Goal: Task Accomplishment & Management: Use online tool/utility

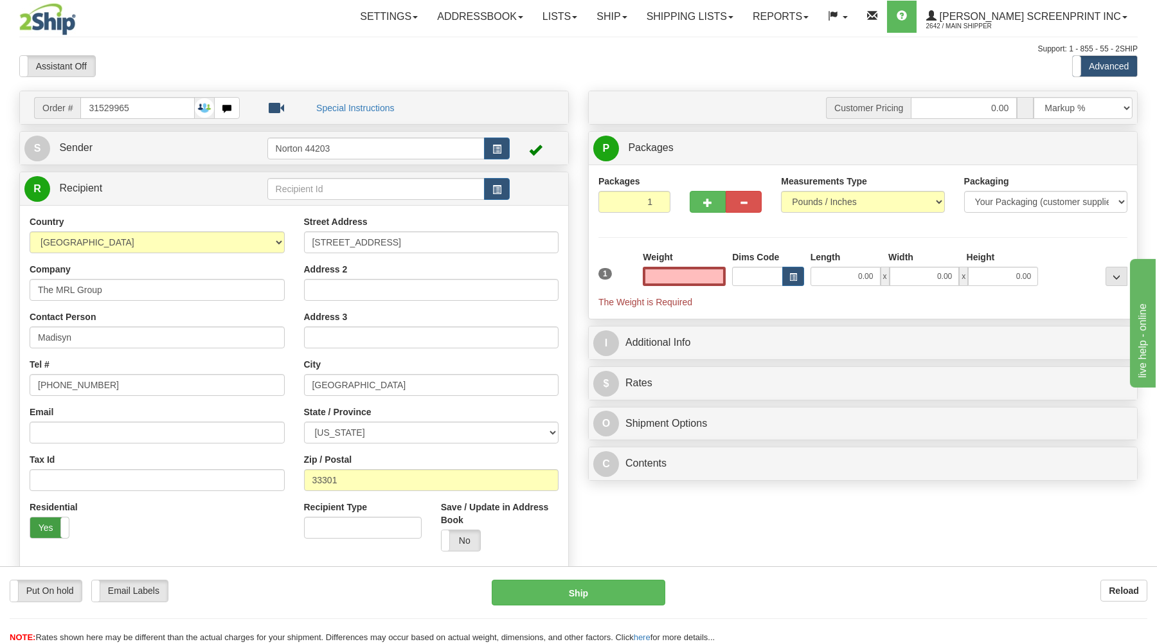
type input "0.00"
click at [49, 534] on label "Yes" at bounding box center [49, 528] width 39 height 21
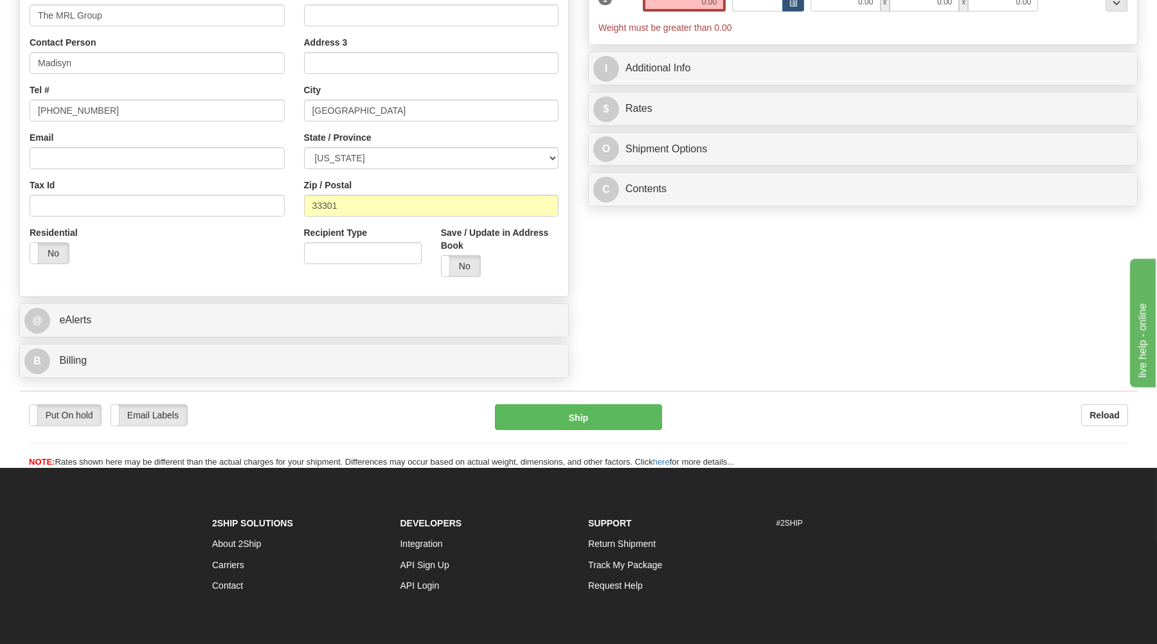
scroll to position [275, 0]
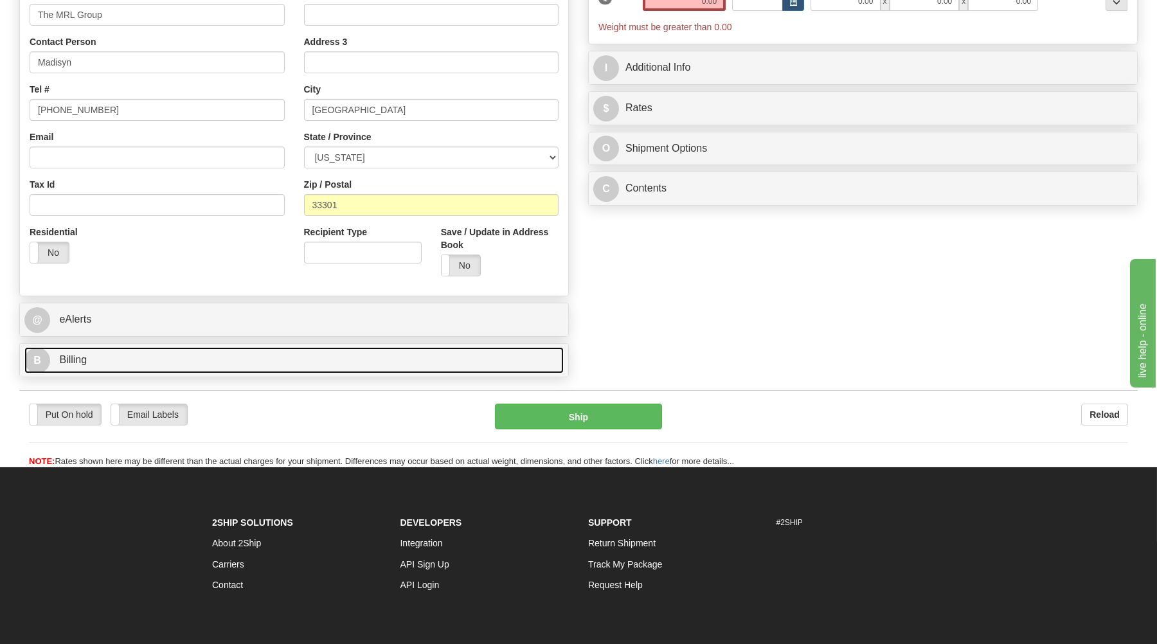
click at [212, 366] on link "B Billing" at bounding box center [293, 360] width 539 height 26
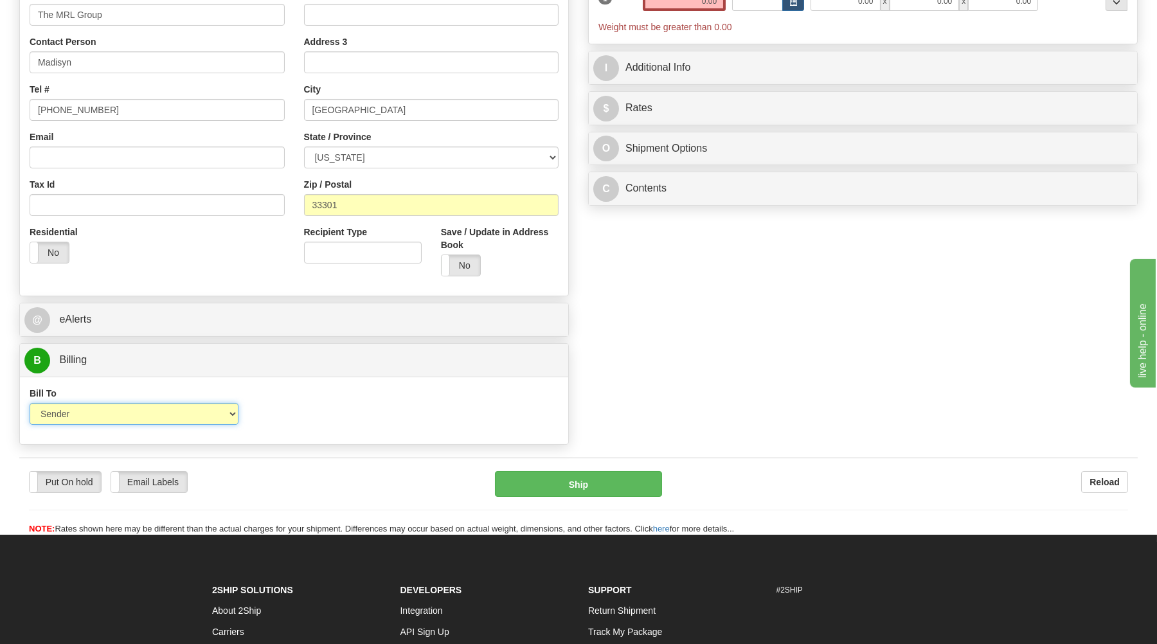
click at [30, 403] on select "Sender Recipient Third Party Collect" at bounding box center [134, 414] width 209 height 22
select select "3"
click option "Third Party" at bounding box center [0, 0] width 0 height 0
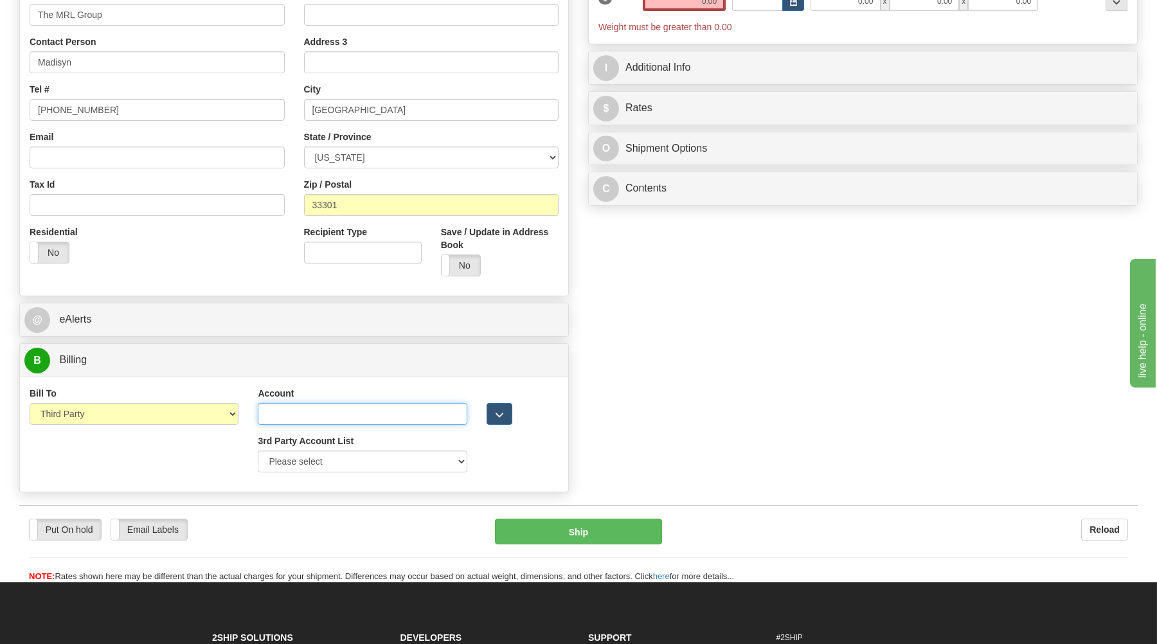
click at [268, 417] on input "Account" at bounding box center [362, 414] width 209 height 22
type input "114573361"
click at [258, 451] on select "Please select GITI-332021982-FedEx Express® CACHE-372964065-FedEx Express® LOWE…" at bounding box center [362, 462] width 209 height 22
select select "398"
click option "MRLGROUP-FEDEX-114573361-FedEx Express®" at bounding box center [0, 0] width 0 height 0
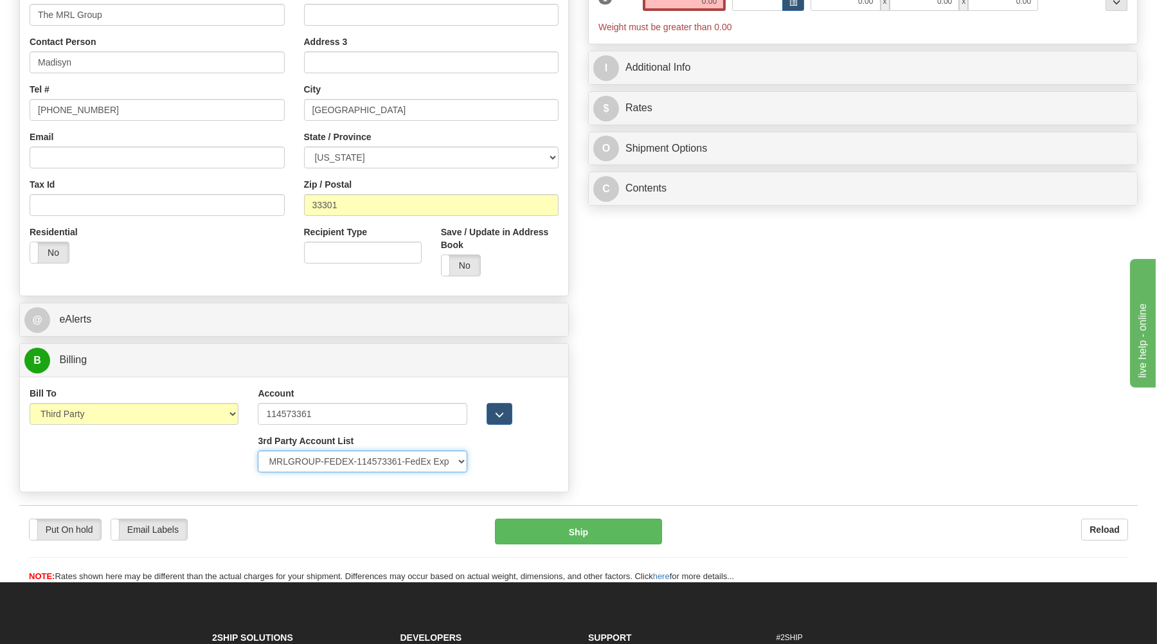
select select "US"
type input "MRL GROUP"
type input "8665680574"
type input "540 NORTH ANDREWS AVE"
type input "FORT LAUDERDALE"
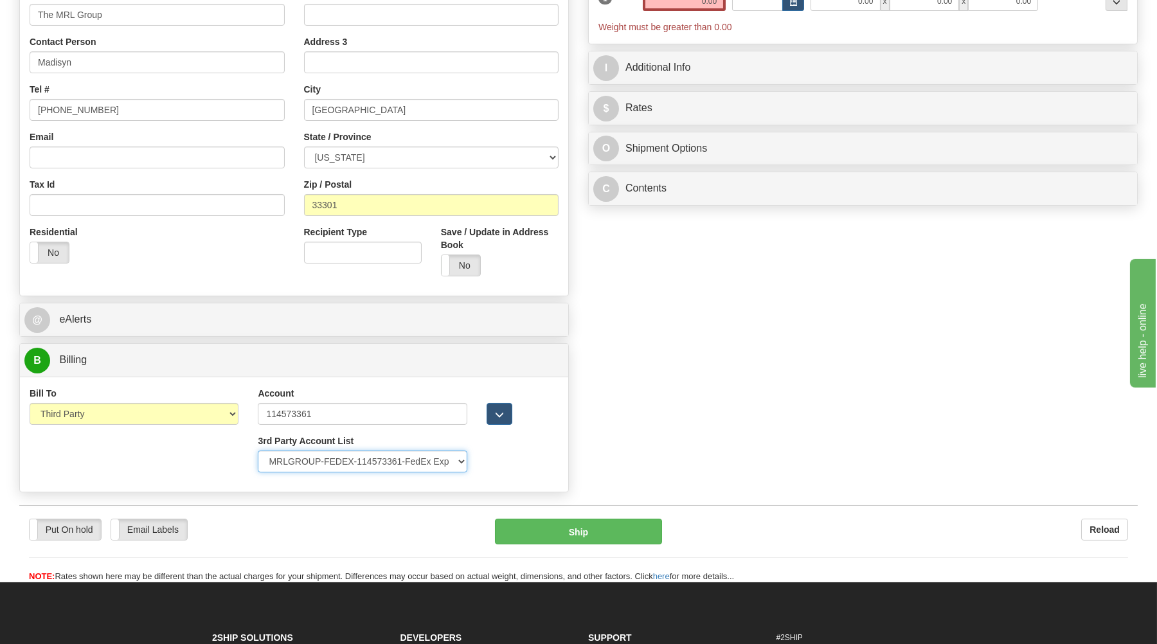
type input "33301"
select select "FL"
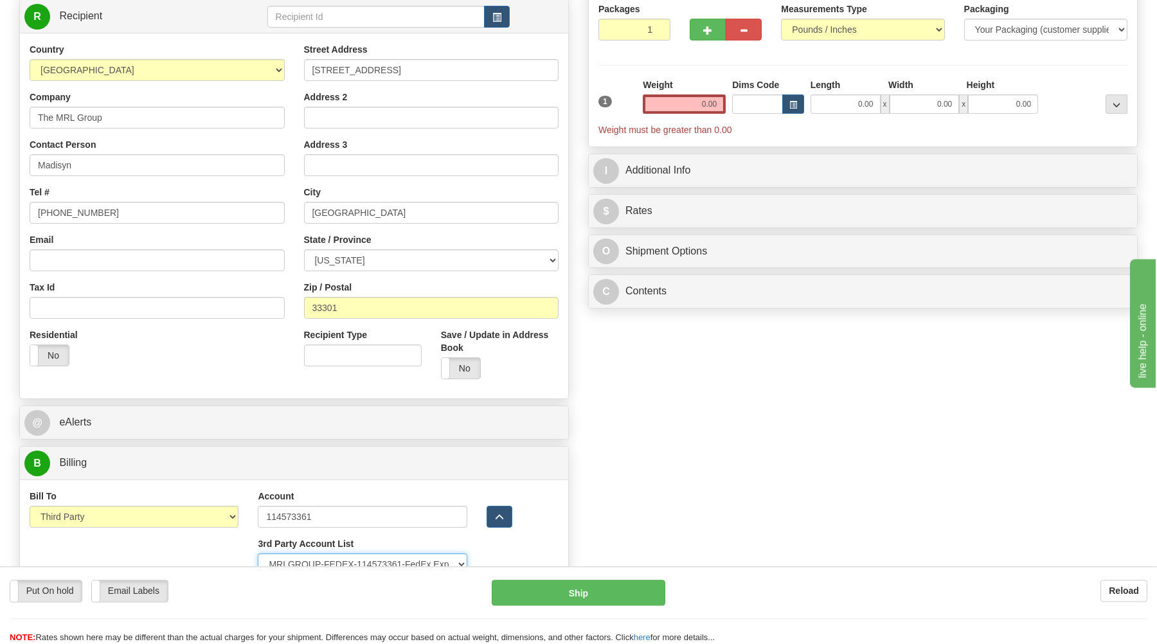
scroll to position [0, 0]
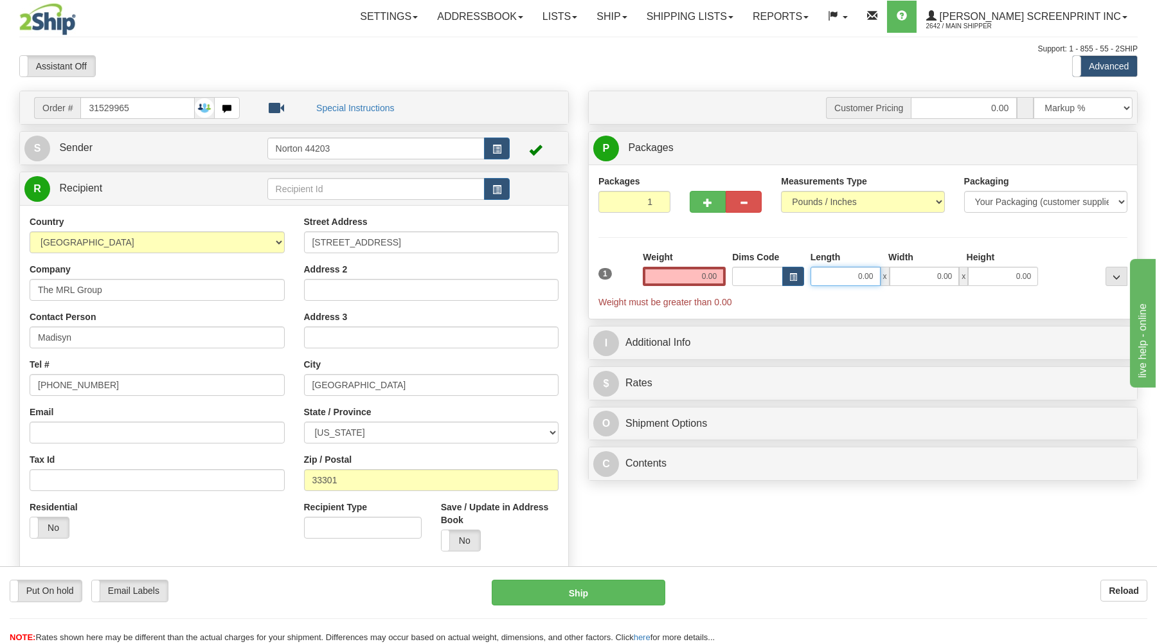
drag, startPoint x: 854, startPoint y: 276, endPoint x: 897, endPoint y: 277, distance: 43.7
click at [881, 277] on input "0.00" at bounding box center [846, 276] width 70 height 19
drag, startPoint x: 849, startPoint y: 278, endPoint x: 874, endPoint y: 276, distance: 25.2
click at [874, 276] on input "15221" at bounding box center [846, 276] width 70 height 19
type input "15.00"
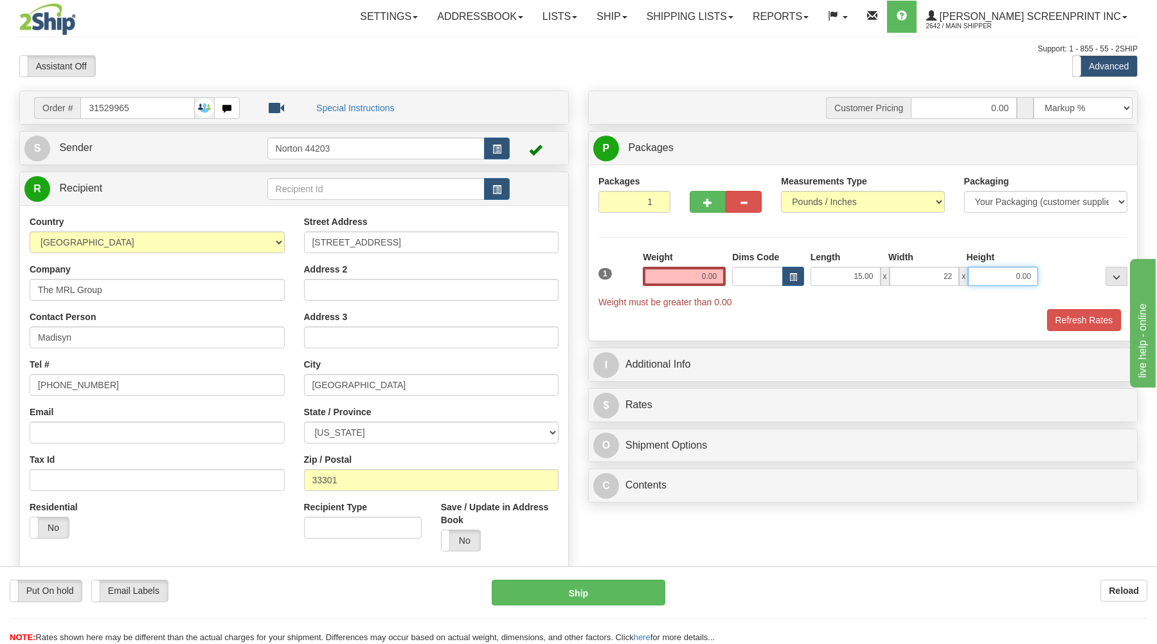
type input "22.00"
type input "1.00"
click at [773, 314] on div "Refresh Rates" at bounding box center [863, 320] width 536 height 22
drag, startPoint x: 698, startPoint y: 275, endPoint x: 723, endPoint y: 280, distance: 25.7
click at [723, 280] on input "0.00" at bounding box center [684, 276] width 83 height 19
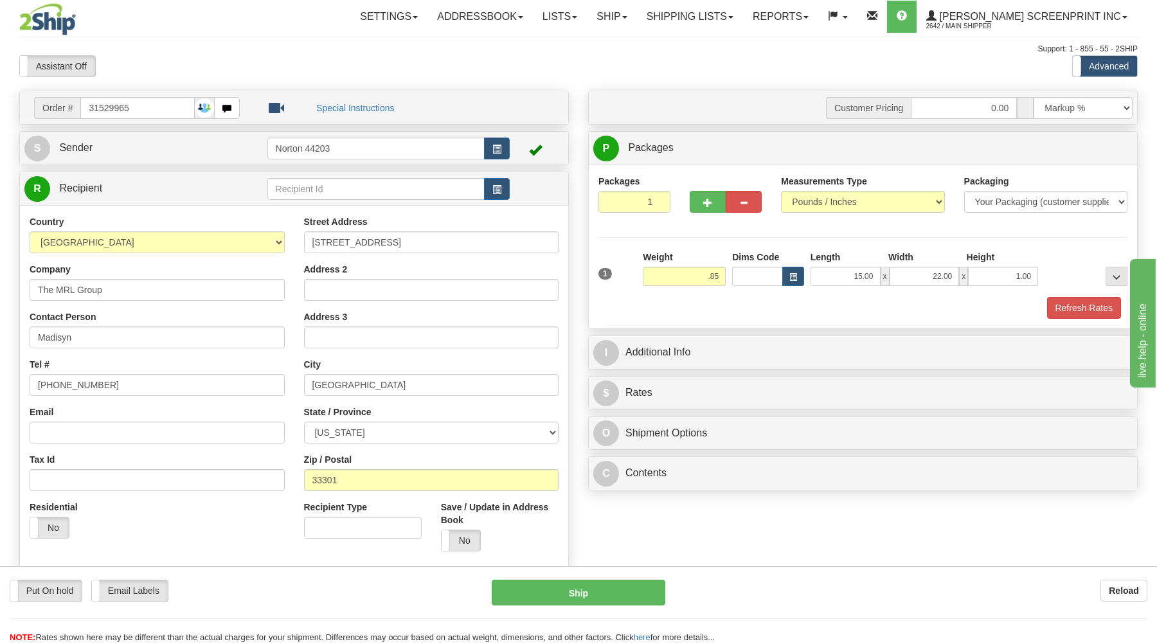
type input "0.85"
click at [758, 300] on div "Refresh Rates" at bounding box center [863, 308] width 536 height 22
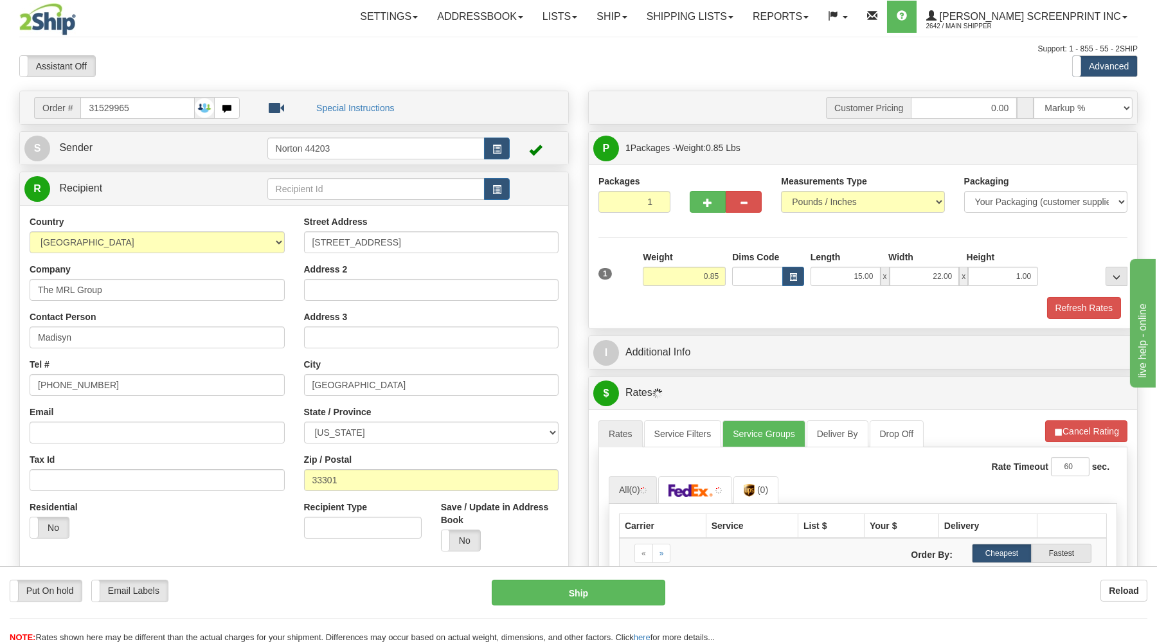
select select "398"
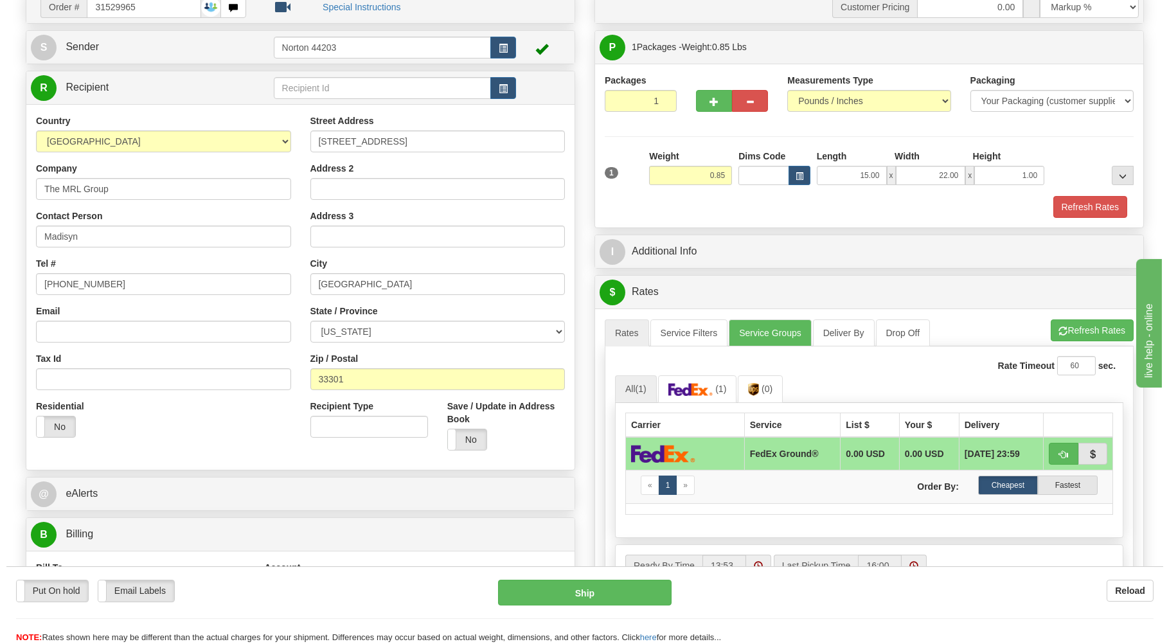
scroll to position [138, 0]
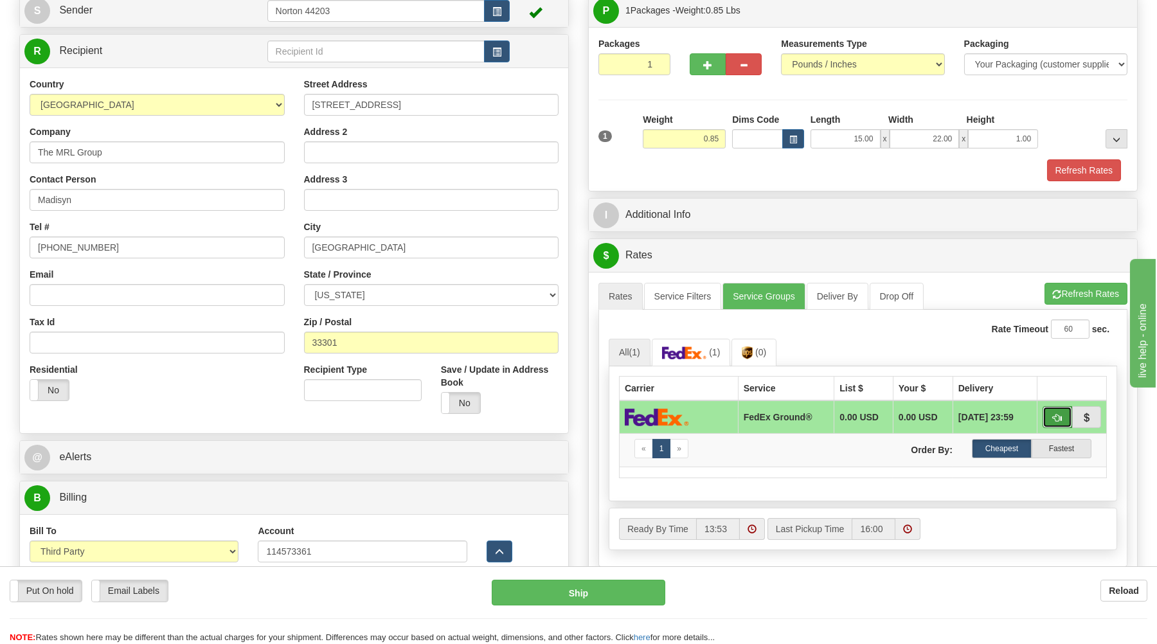
click at [1049, 415] on button "button" at bounding box center [1058, 417] width 30 height 22
type input "92"
select select "398"
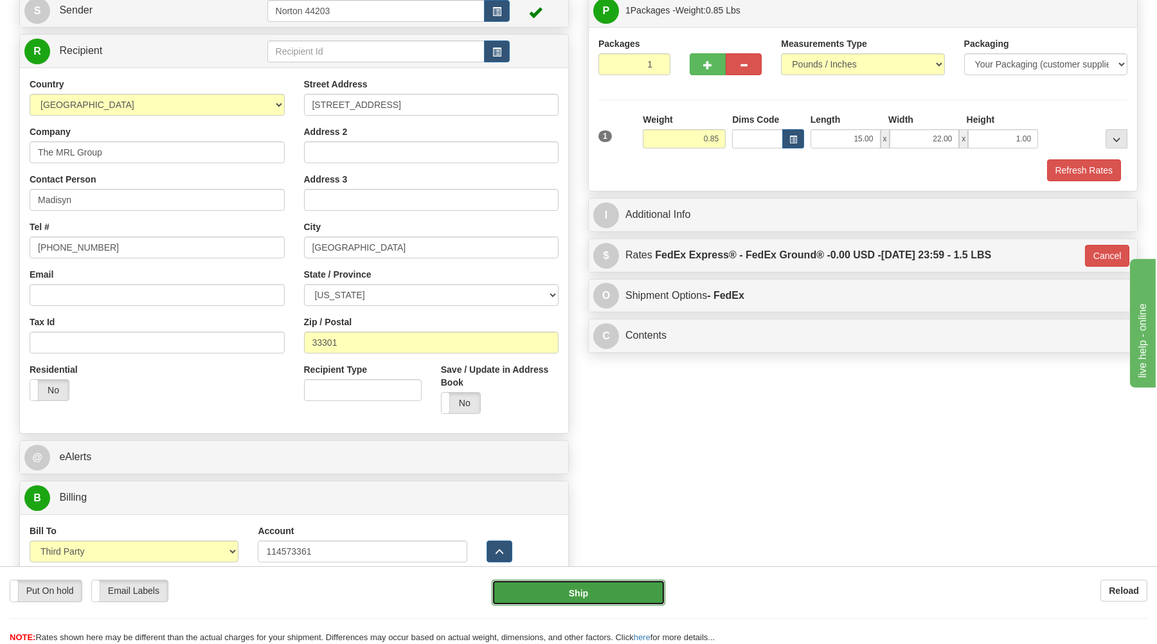
click at [606, 599] on button "Ship" at bounding box center [579, 593] width 174 height 26
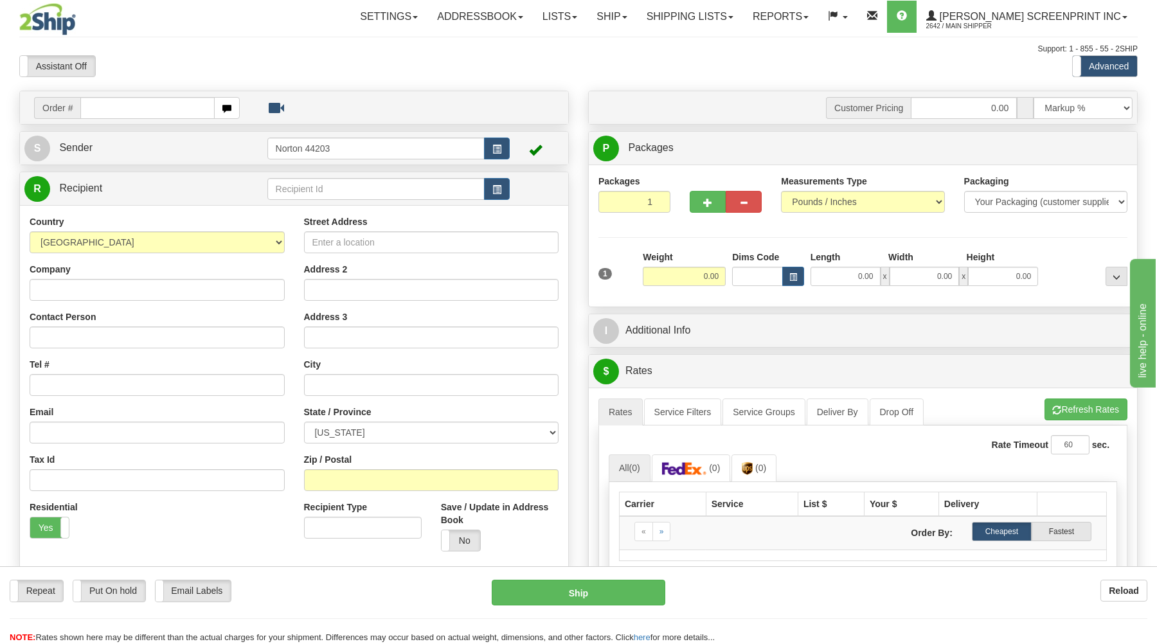
type input "0.75"
type input "31529316"
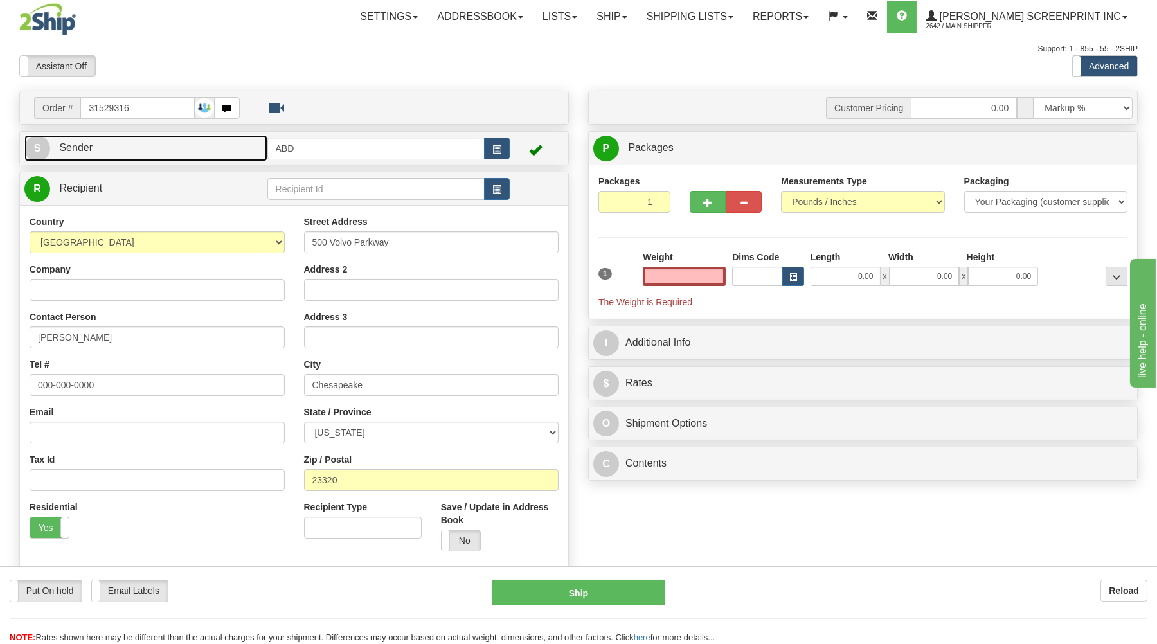
type input "0.00"
click at [163, 156] on link "S Sender" at bounding box center [145, 148] width 243 height 26
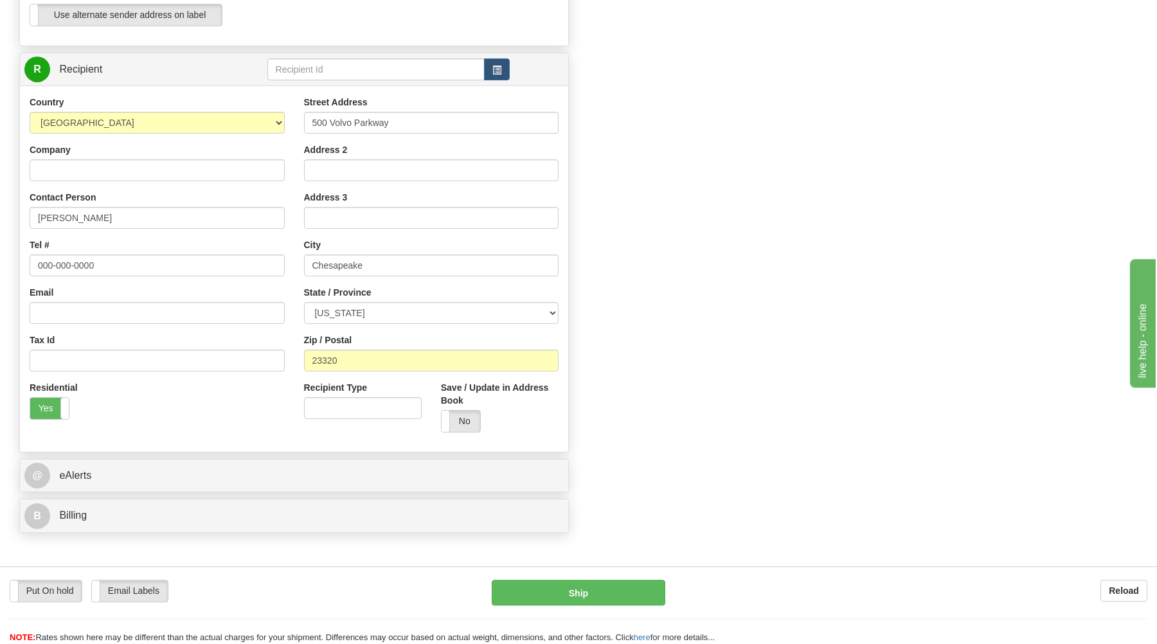
scroll to position [551, 0]
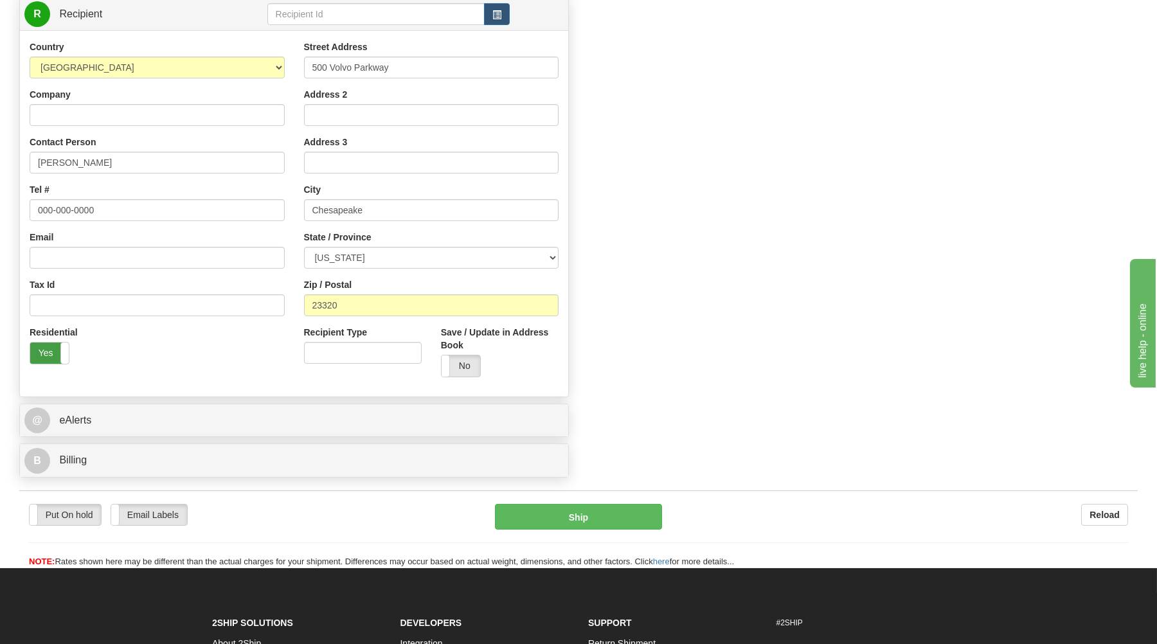
click at [44, 347] on label "Yes" at bounding box center [49, 353] width 39 height 21
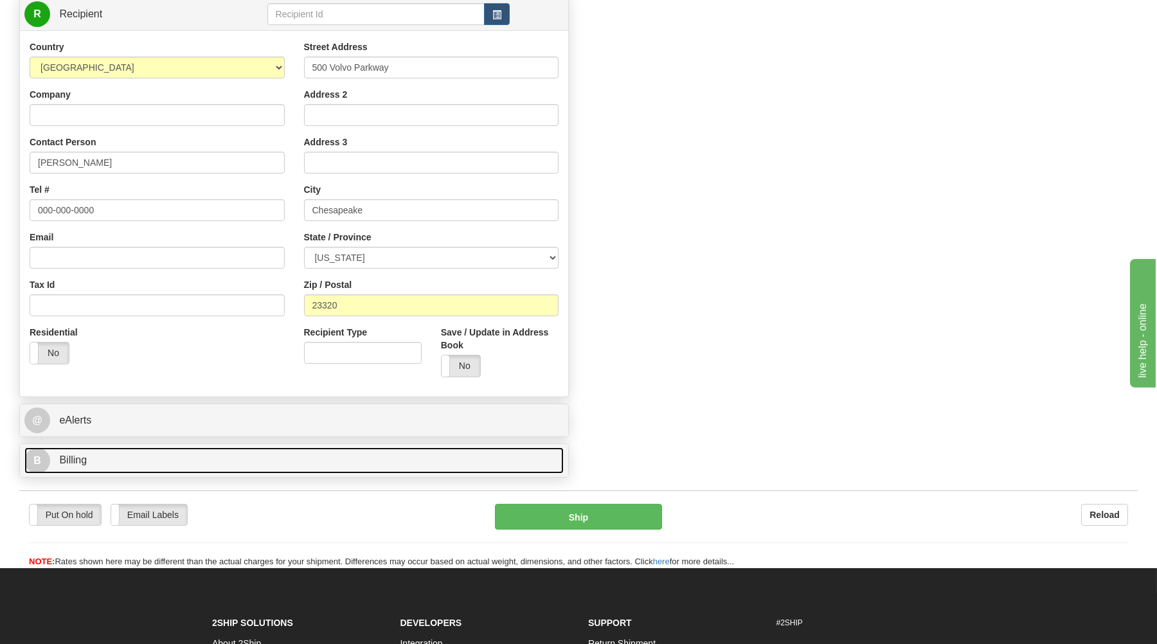
click at [78, 469] on link "B Billing" at bounding box center [293, 460] width 539 height 26
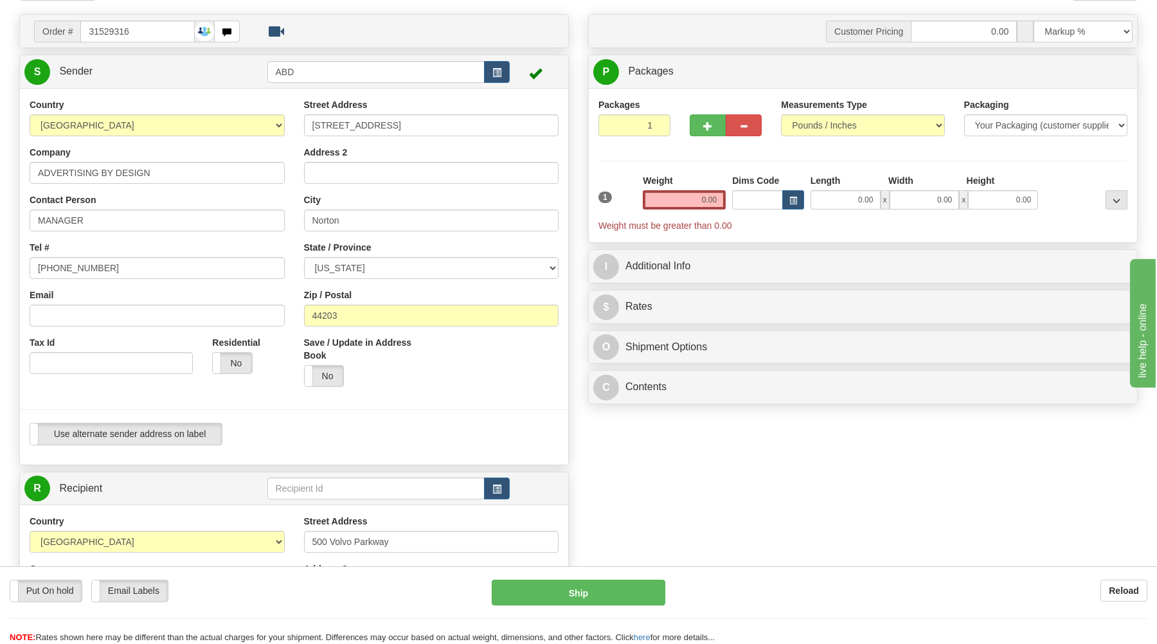
scroll to position [69, 0]
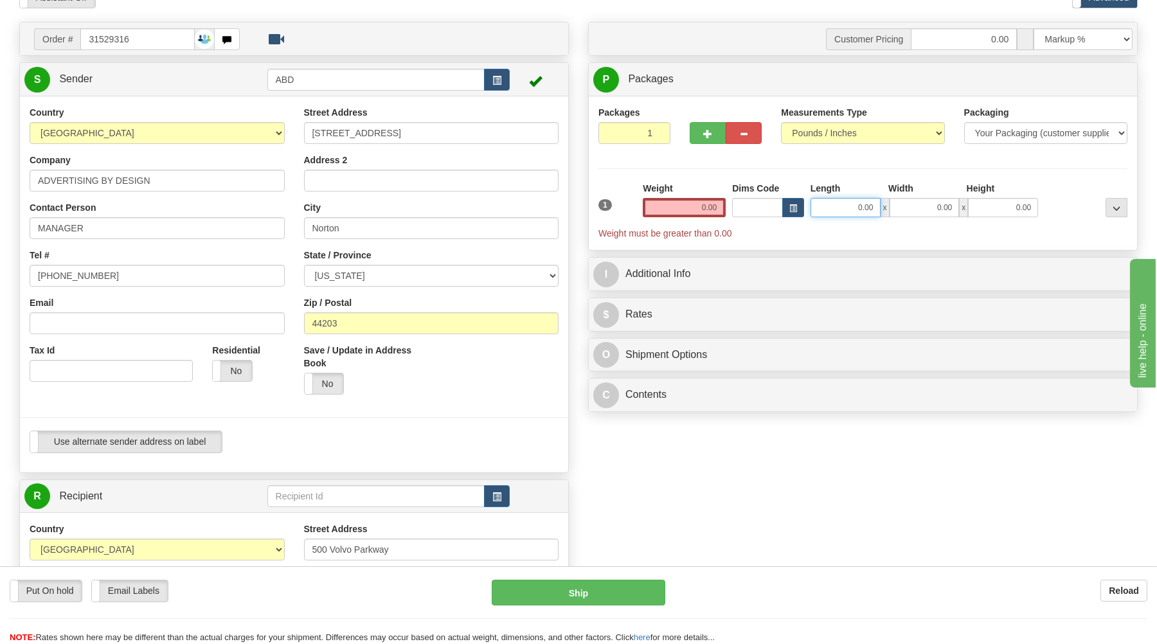
click at [852, 209] on input "0.00" at bounding box center [846, 207] width 70 height 19
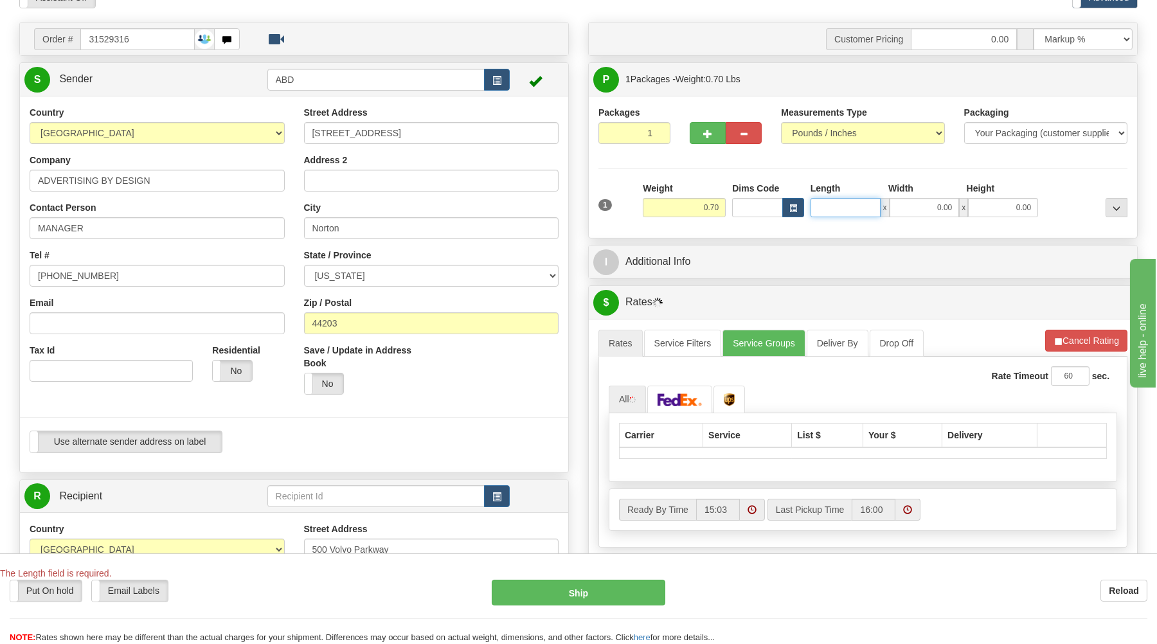
type input "0.75"
type input "17.00"
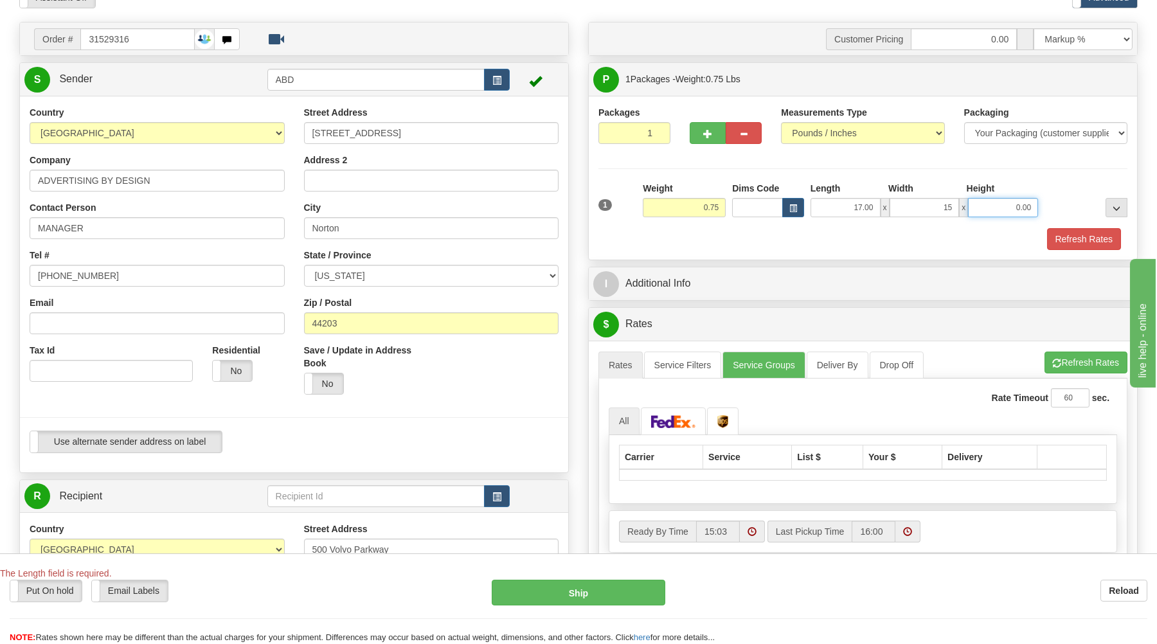
type input "15.00"
type input "3.00"
click at [1119, 361] on button "Refresh Rates" at bounding box center [1086, 363] width 83 height 22
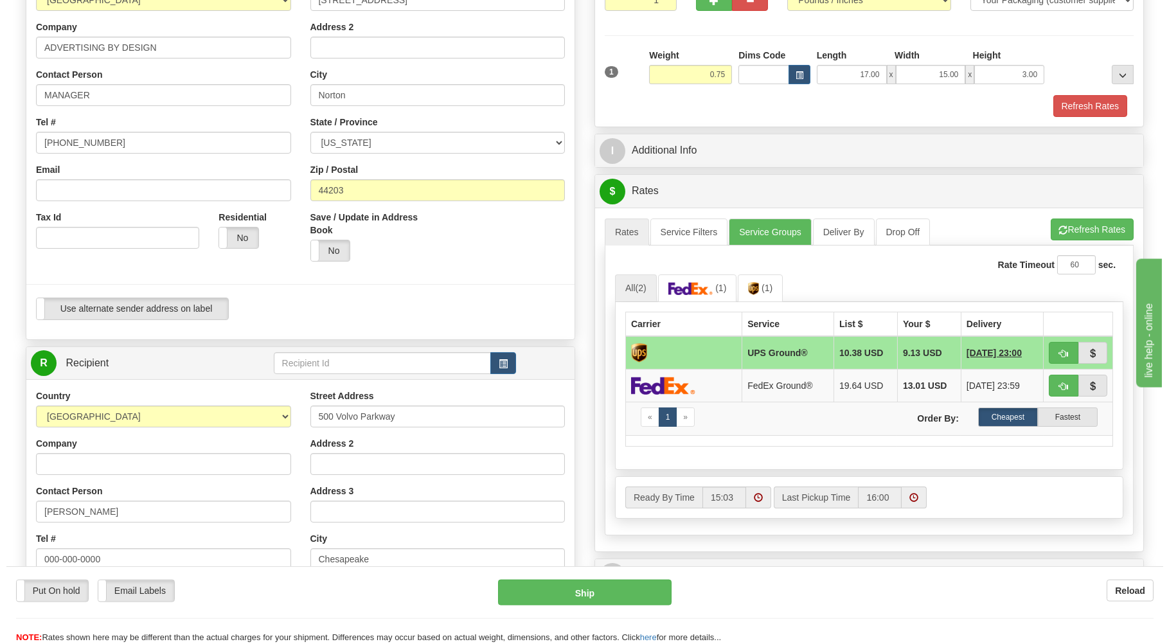
scroll to position [206, 0]
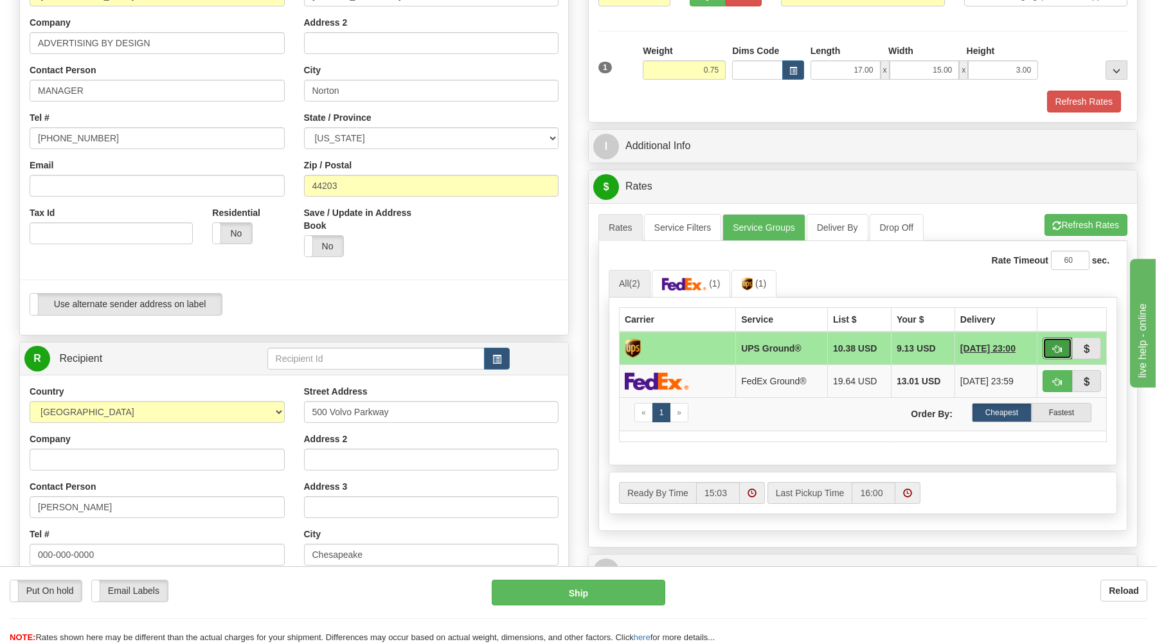
click at [1054, 351] on span "button" at bounding box center [1057, 349] width 9 height 8
type input "03"
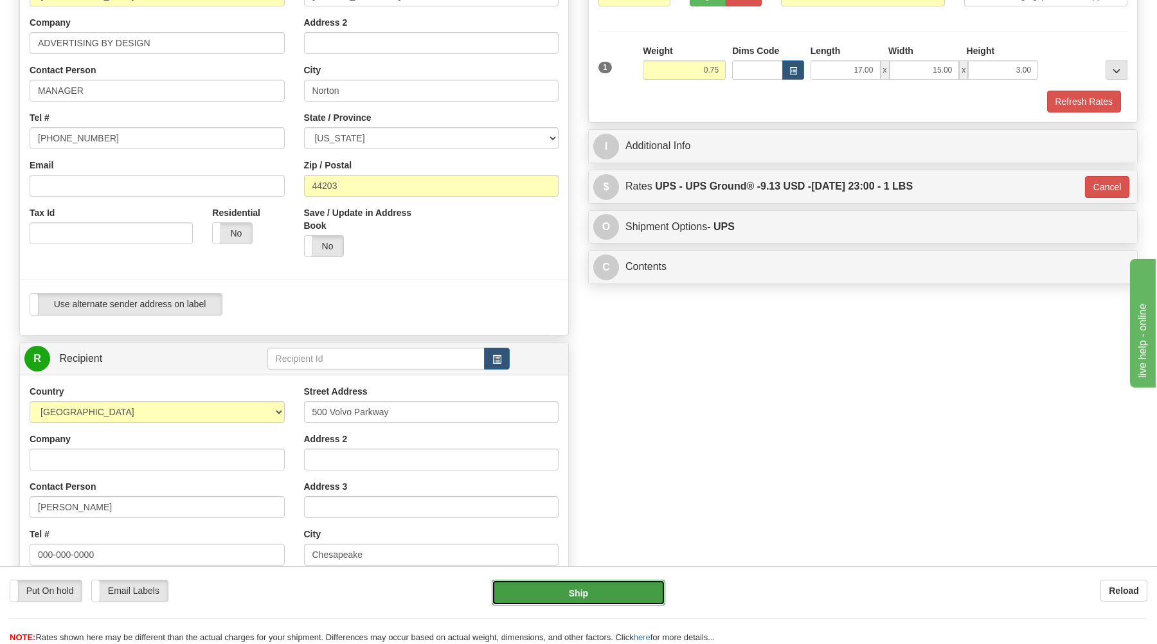
click at [595, 589] on button "Ship" at bounding box center [579, 593] width 174 height 26
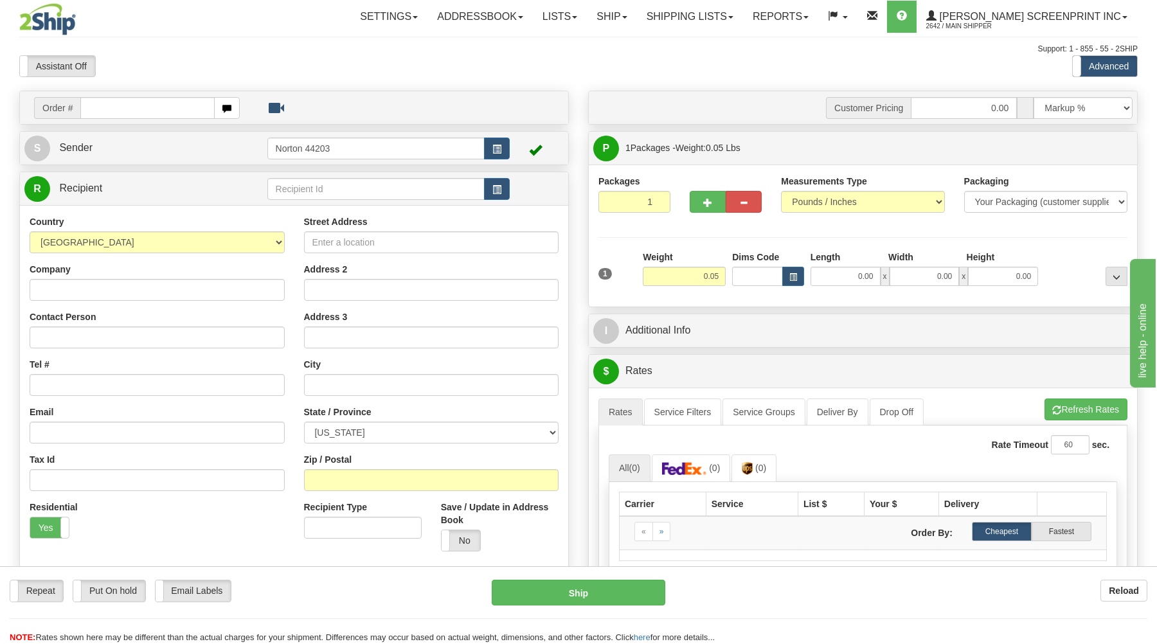
type input "15.00"
type input "31531683"
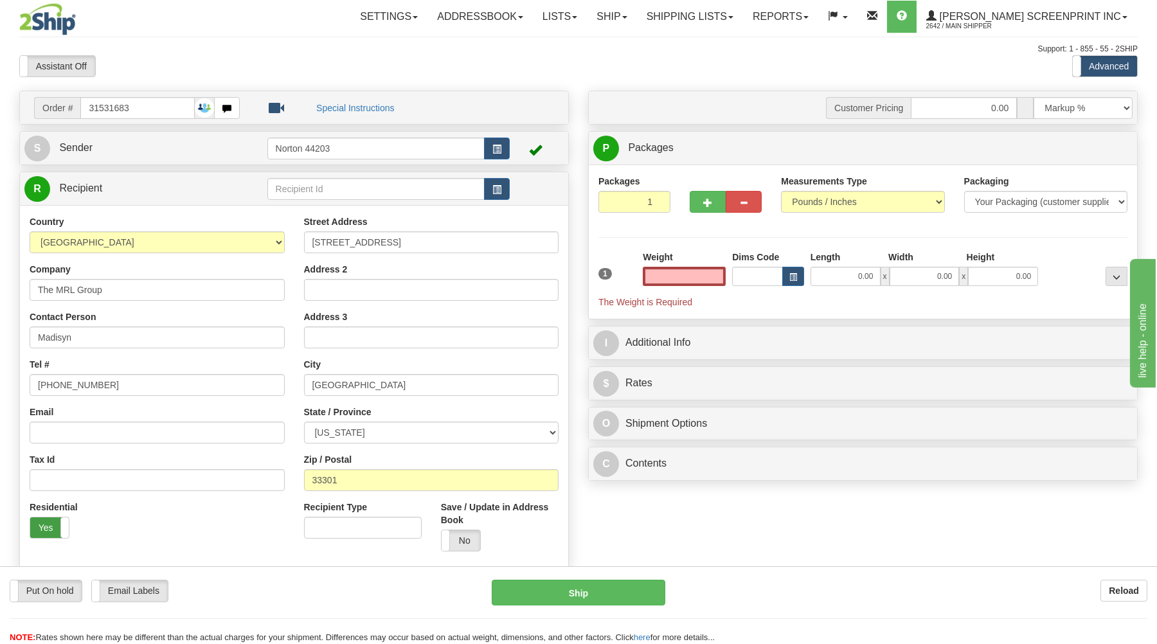
type input "0.00"
click at [50, 533] on label "Yes" at bounding box center [49, 528] width 39 height 21
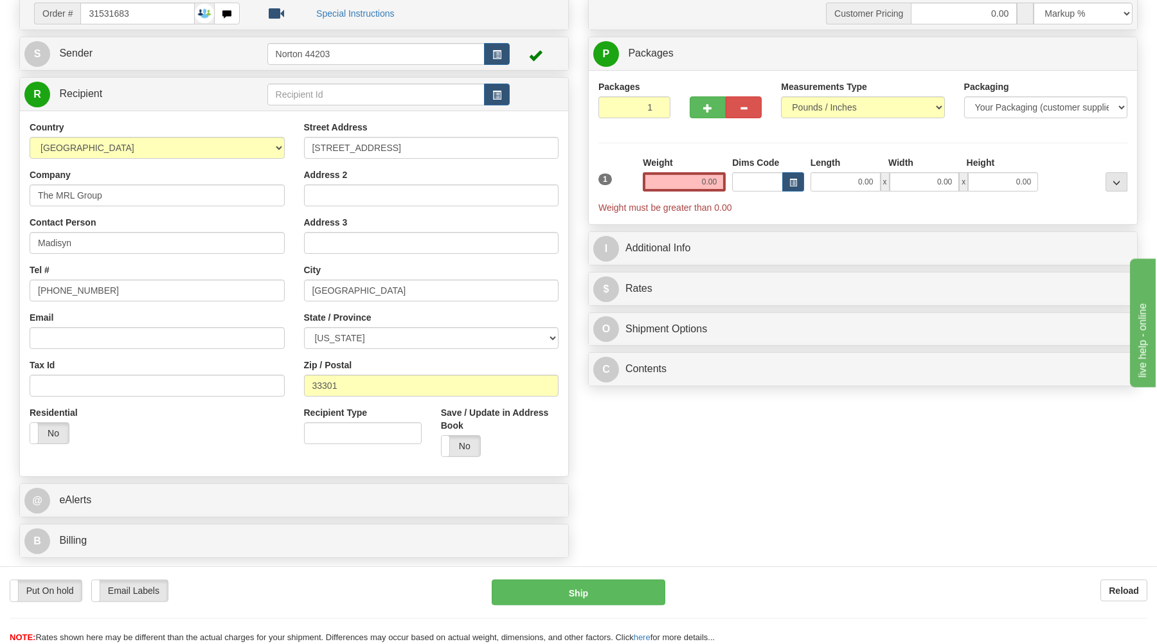
scroll to position [138, 0]
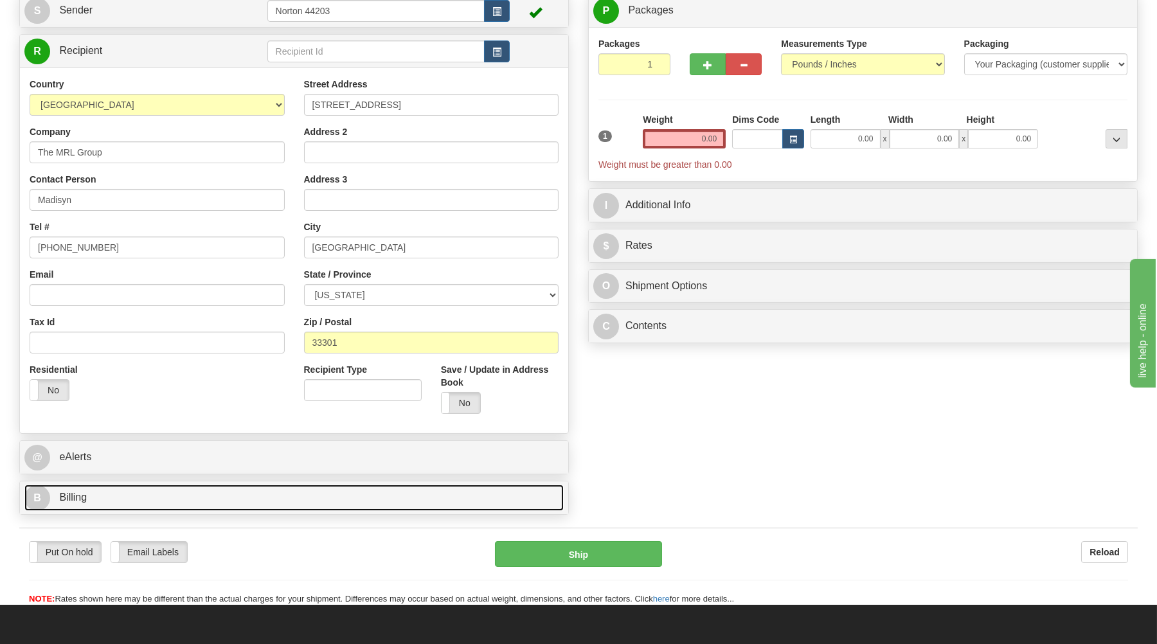
click at [127, 494] on link "B Billing" at bounding box center [293, 498] width 539 height 26
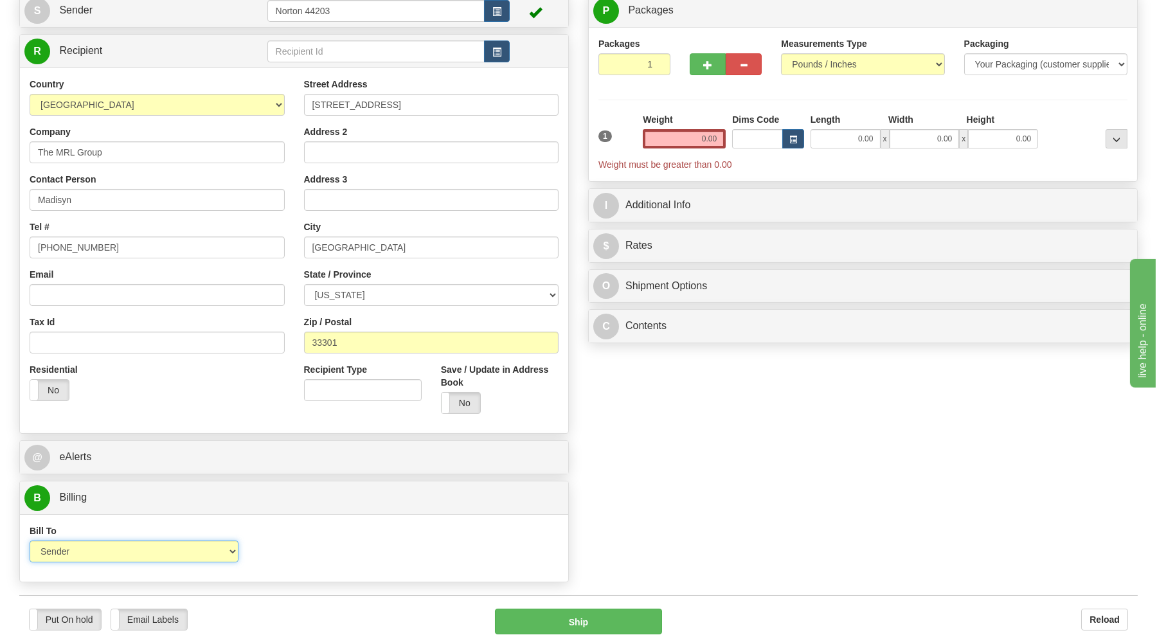
click at [30, 541] on select "Sender Recipient Third Party Collect" at bounding box center [134, 552] width 209 height 22
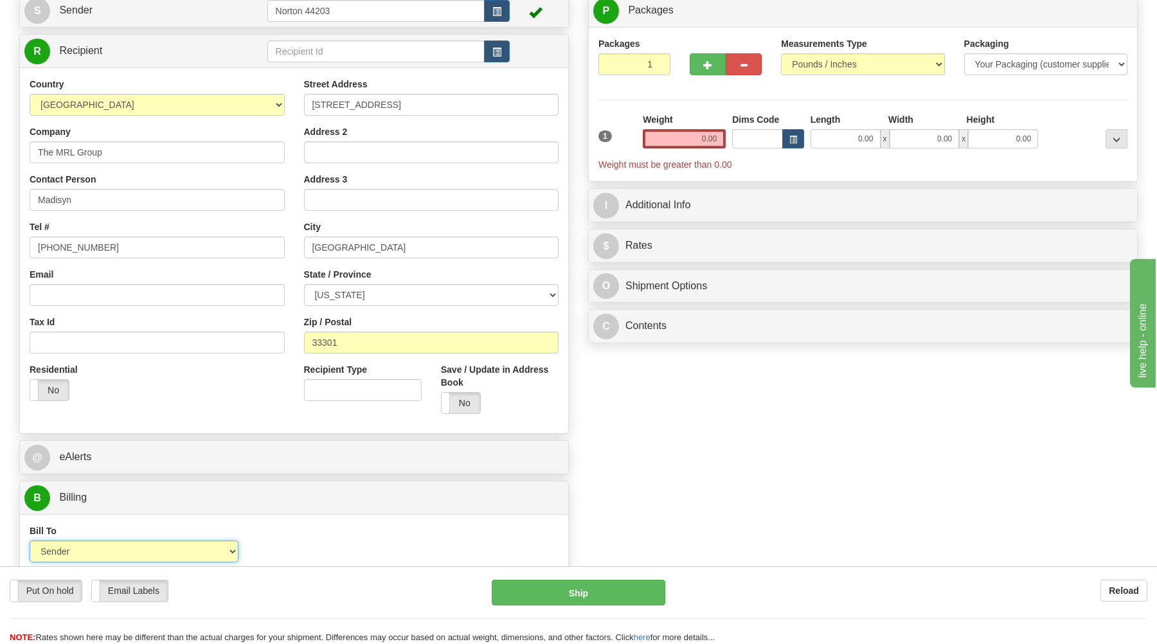
select select "3"
click option "Third Party" at bounding box center [0, 0] width 0 height 0
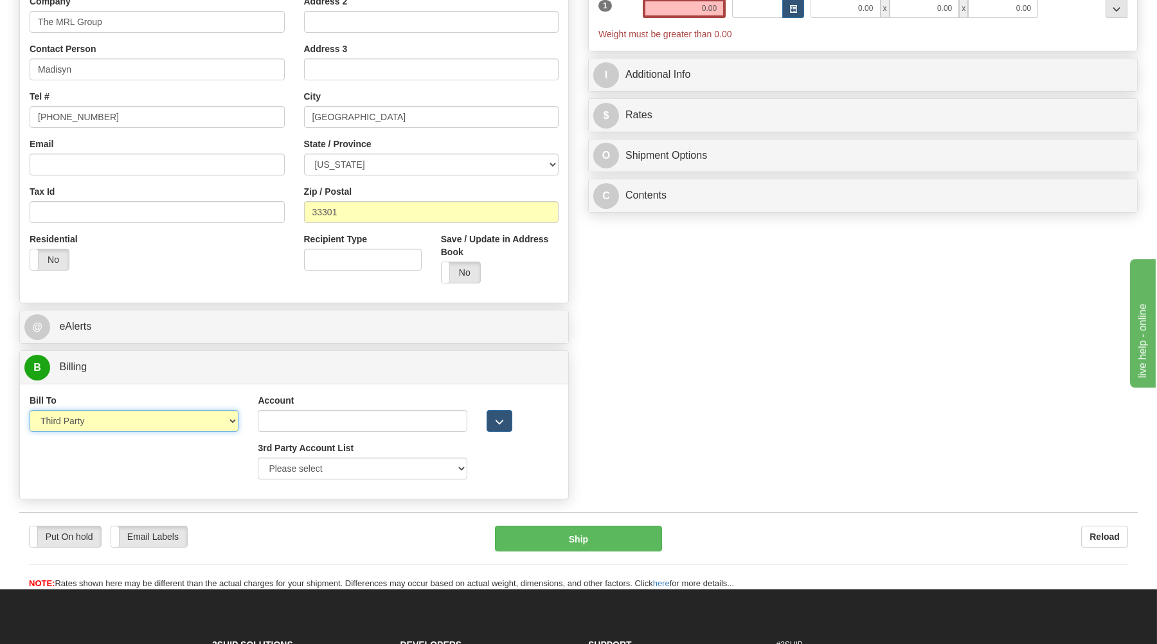
scroll to position [275, 0]
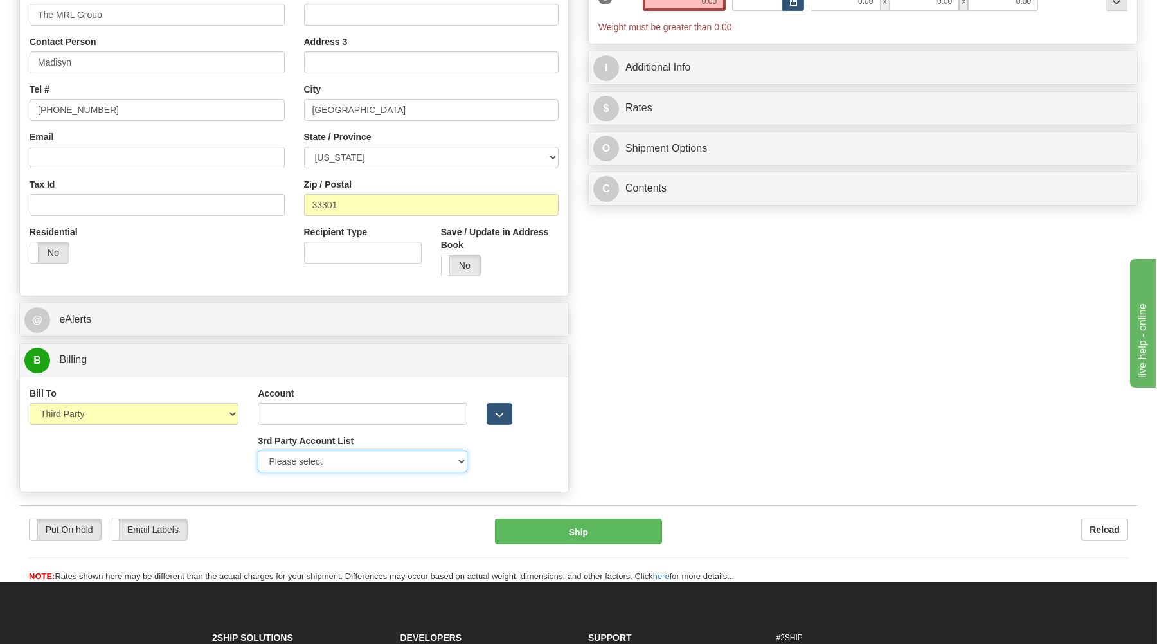
click at [258, 451] on select "Please select GITI-332021982-FedEx Express® CACHE-372964065-FedEx Express® LOWE…" at bounding box center [362, 462] width 209 height 22
select select "398"
click option "MRLGROUP-FEDEX-114573361-FedEx Express®" at bounding box center [0, 0] width 0 height 0
type input "114573361"
select select "US"
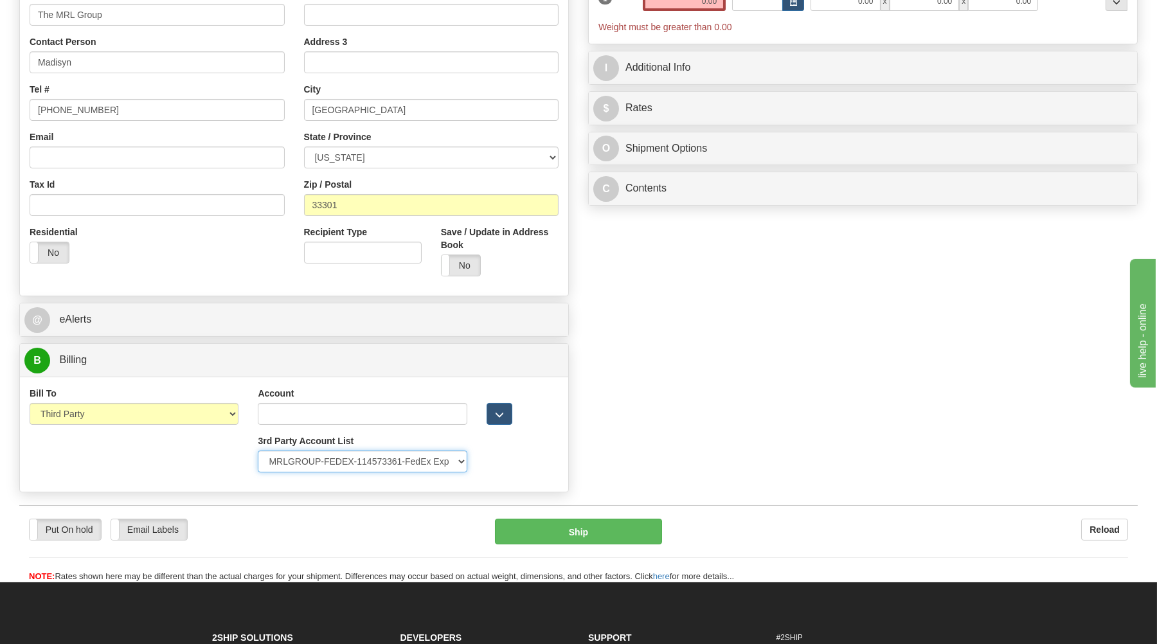
type input "MRL GROUP"
type input "8665680574"
type input "540 NORTH ANDREWS AVE"
type input "FORT LAUDERDALE"
type input "33301"
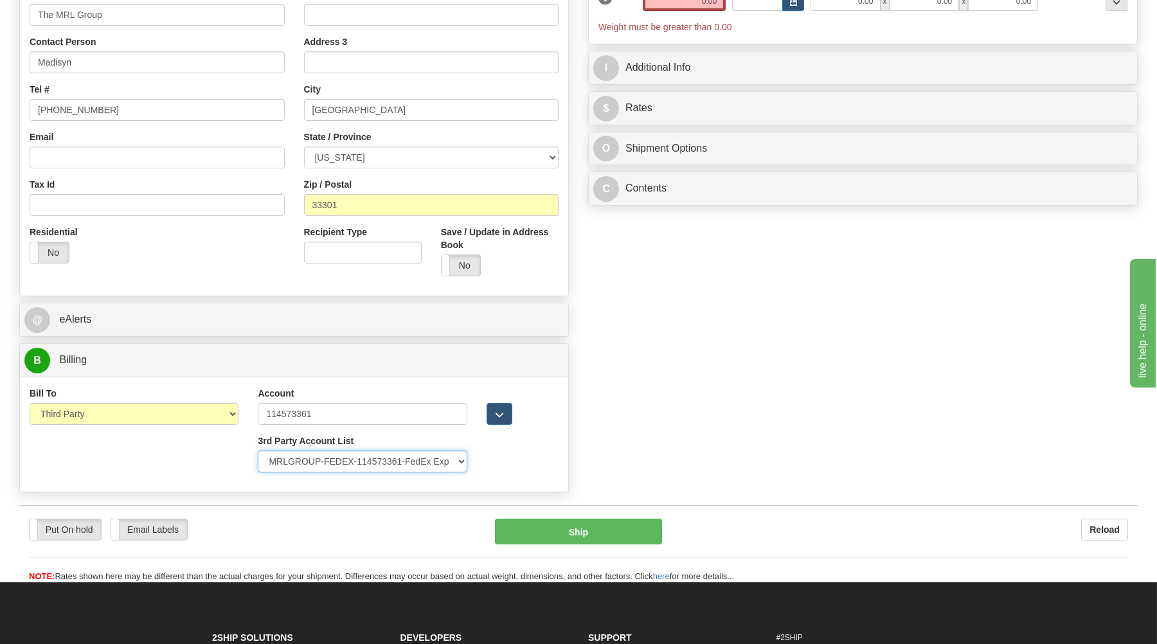
select select "FL"
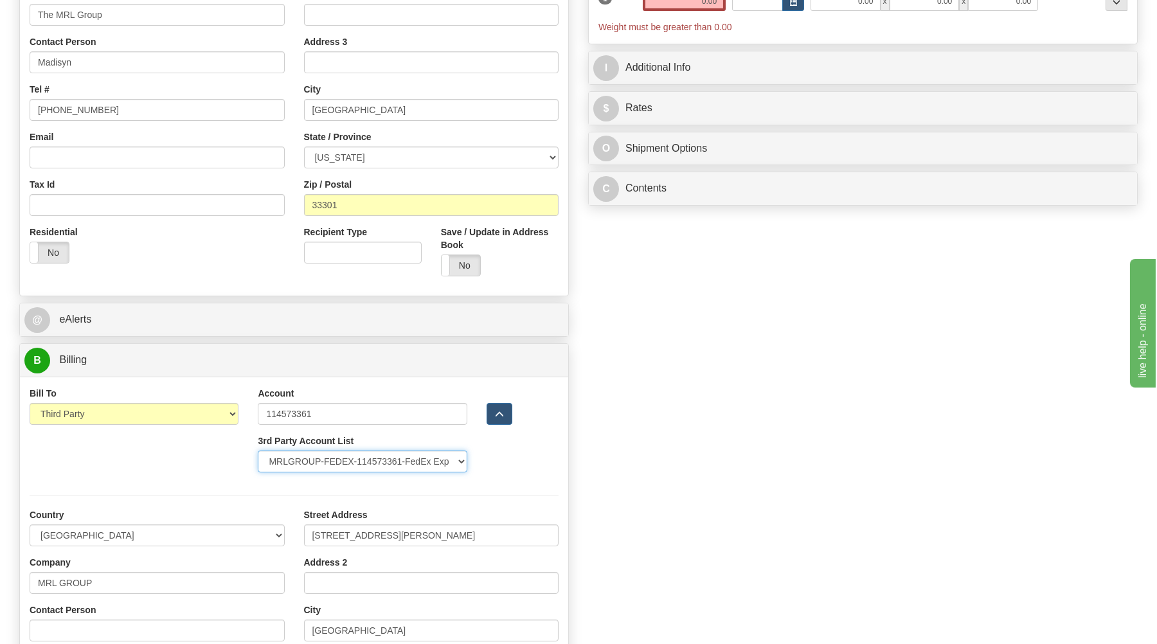
scroll to position [0, 0]
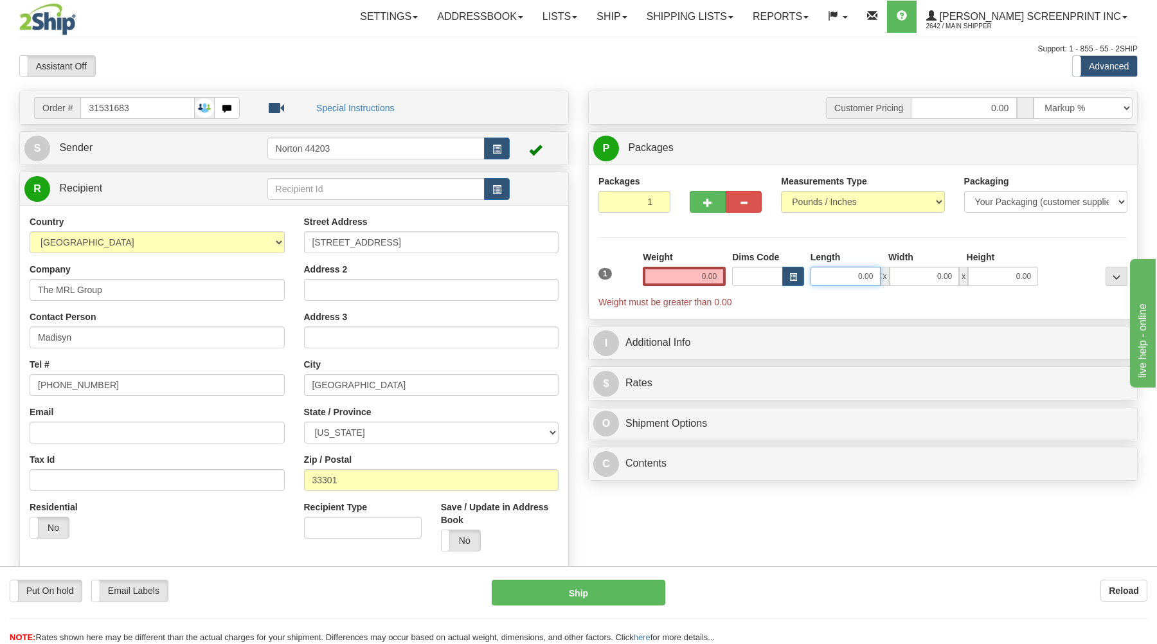
click at [844, 276] on input "0.00" at bounding box center [846, 276] width 70 height 19
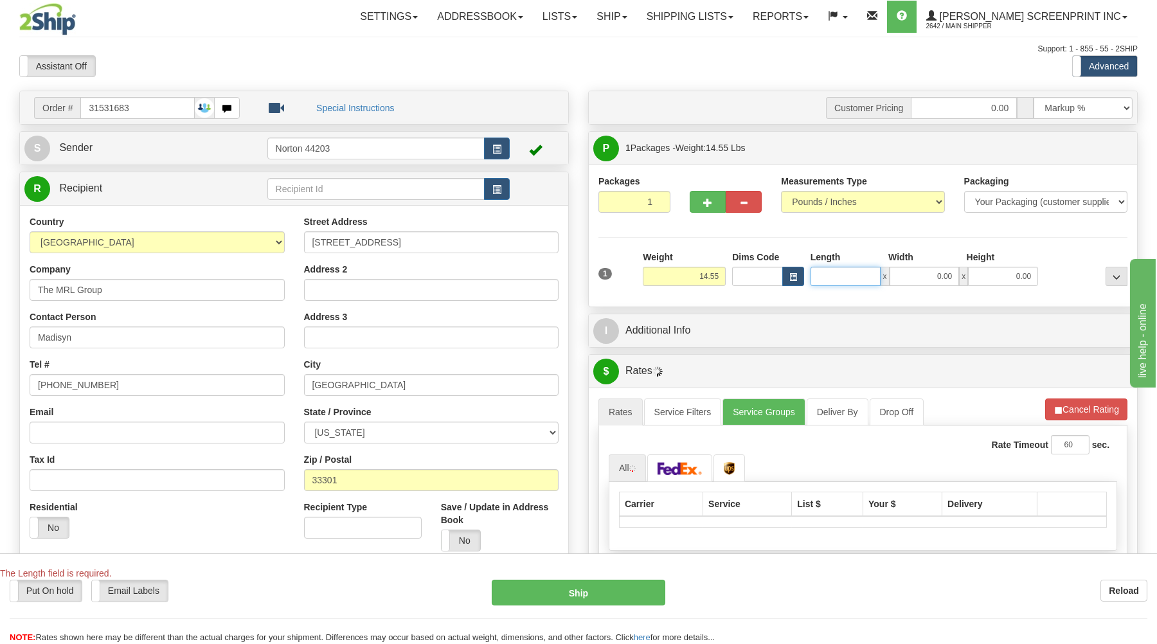
type input "14.60"
type input "4"
type input "15.00"
type input "42.00"
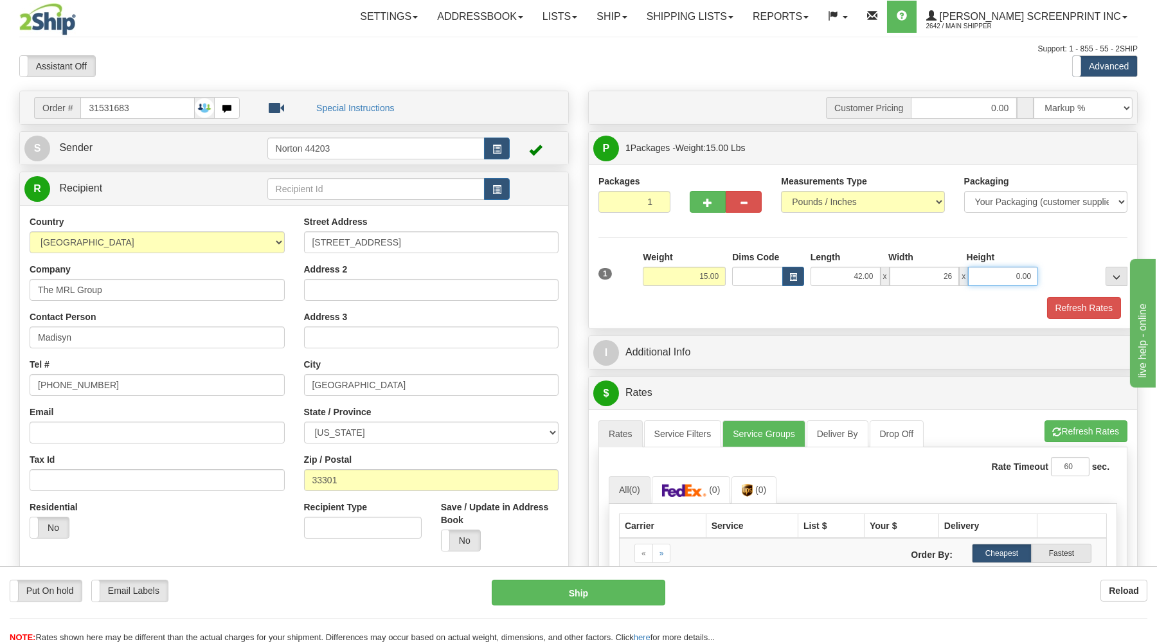
type input "26.00"
type input "8.00"
click at [1076, 429] on button "Refresh Rates" at bounding box center [1086, 431] width 83 height 22
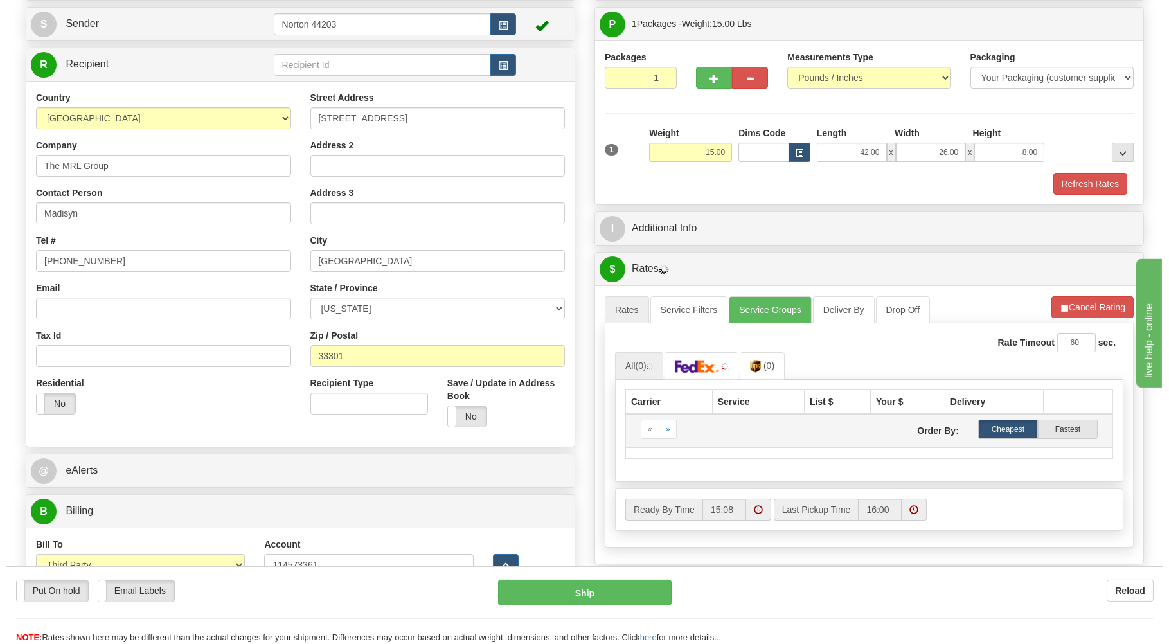
scroll to position [138, 0]
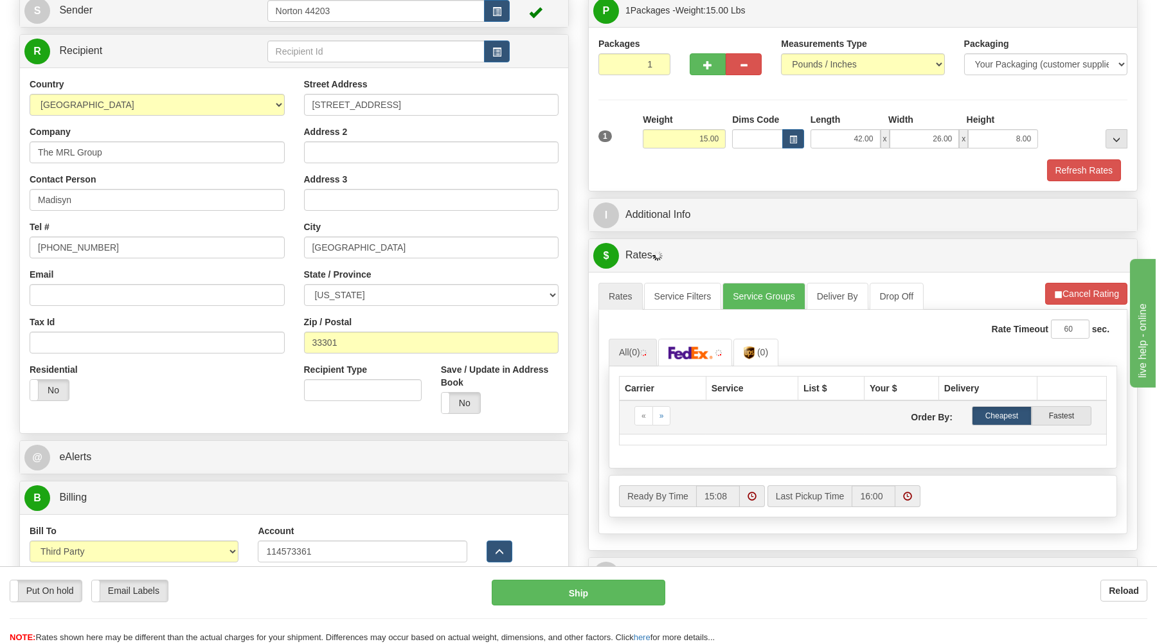
select select "398"
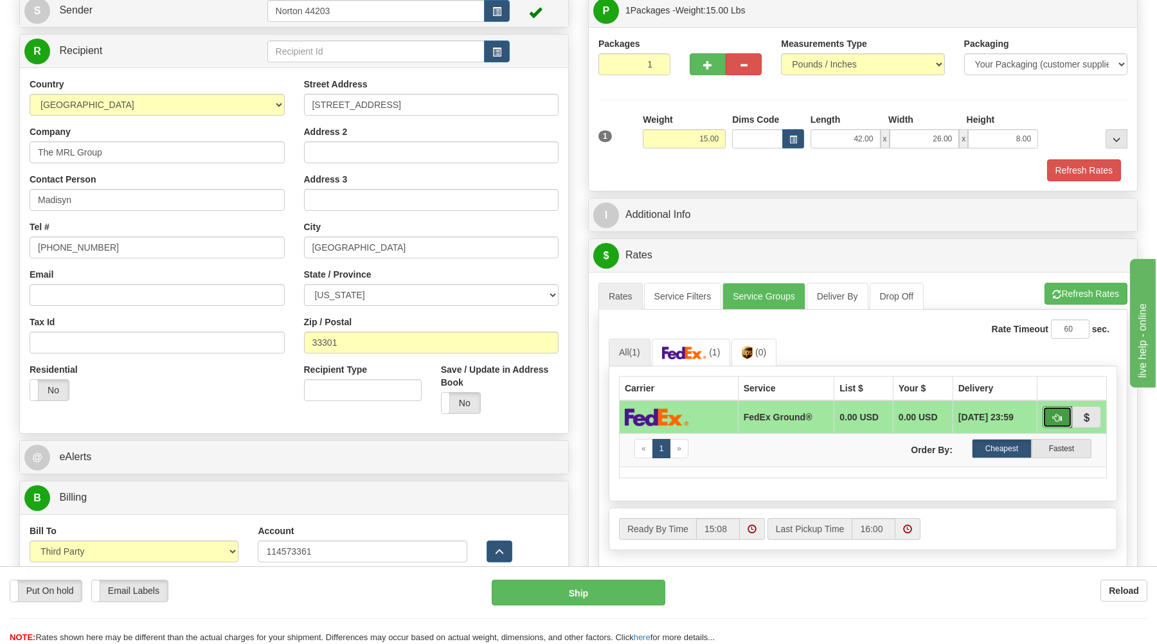
click at [1052, 416] on button "button" at bounding box center [1058, 417] width 30 height 22
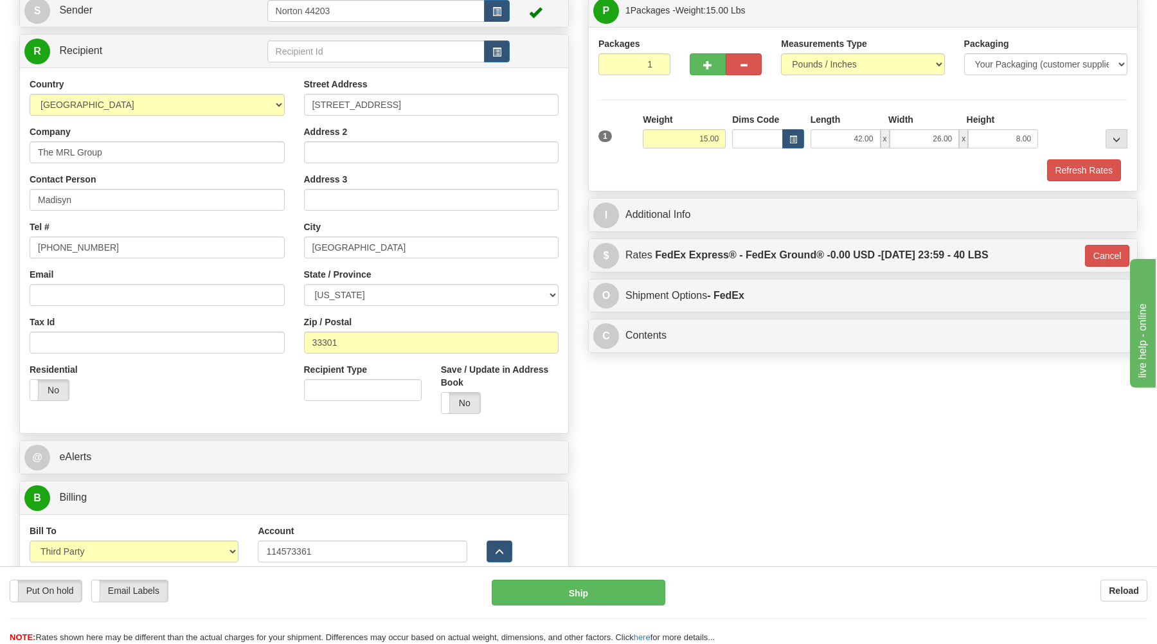
type input "92"
select select "398"
click at [589, 593] on button "Ship" at bounding box center [579, 593] width 174 height 26
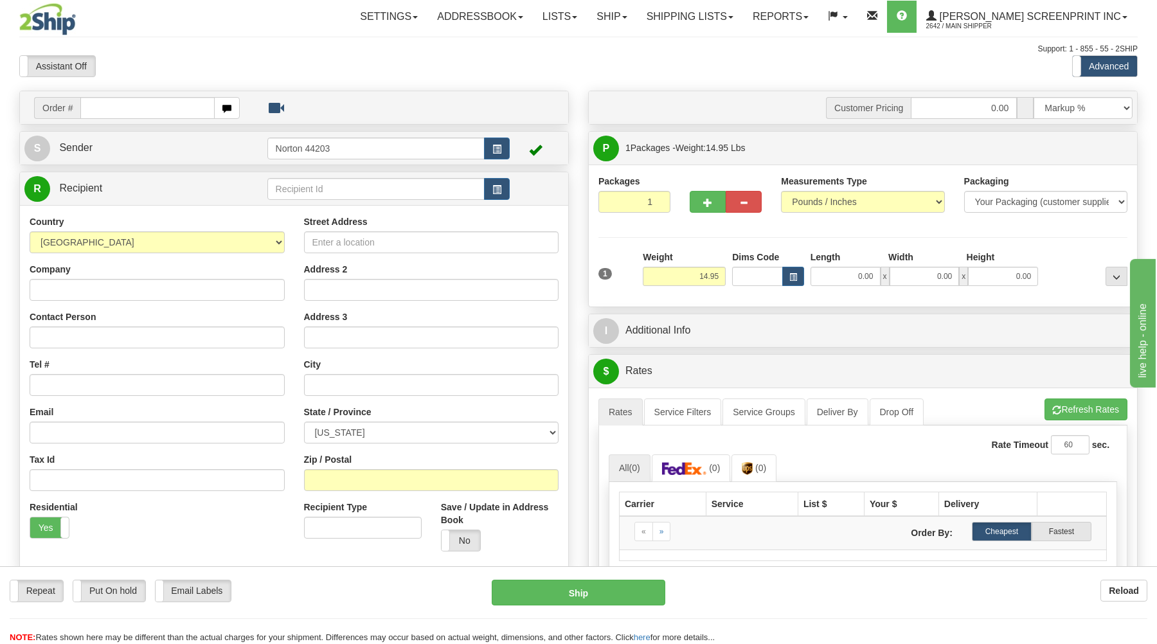
type input "0.00"
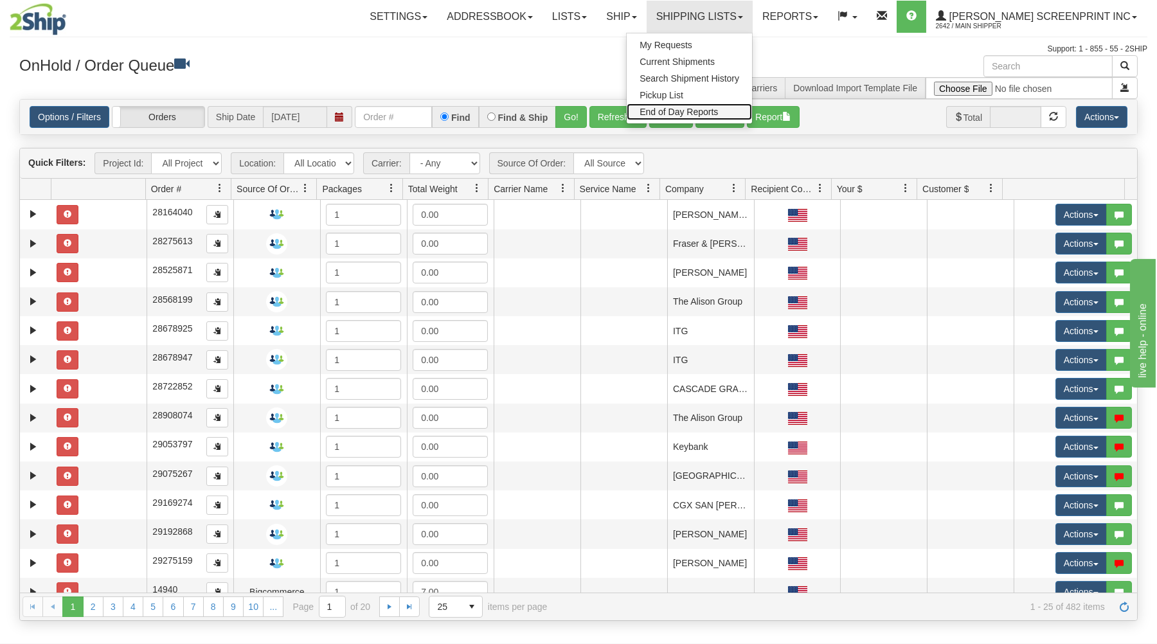
click at [718, 111] on span "End of Day Reports" at bounding box center [679, 112] width 78 height 10
